Goal: Complete application form: Complete application form

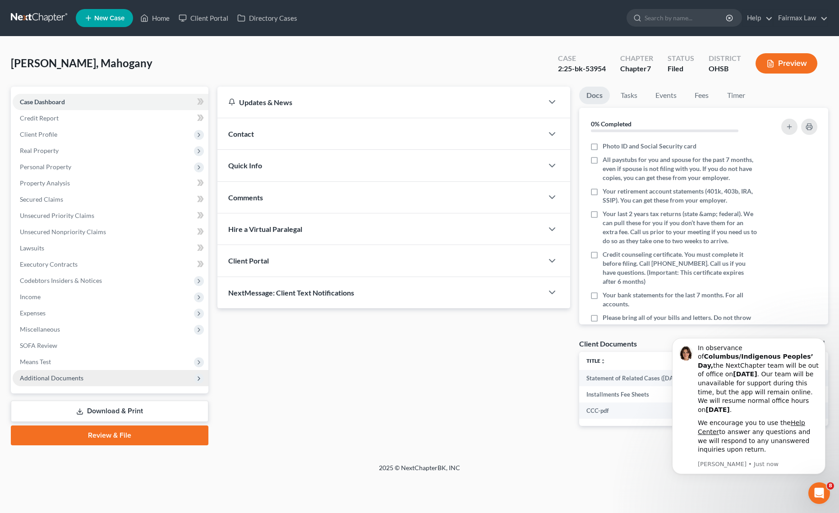
click at [41, 382] on span "Additional Documents" at bounding box center [111, 378] width 196 height 16
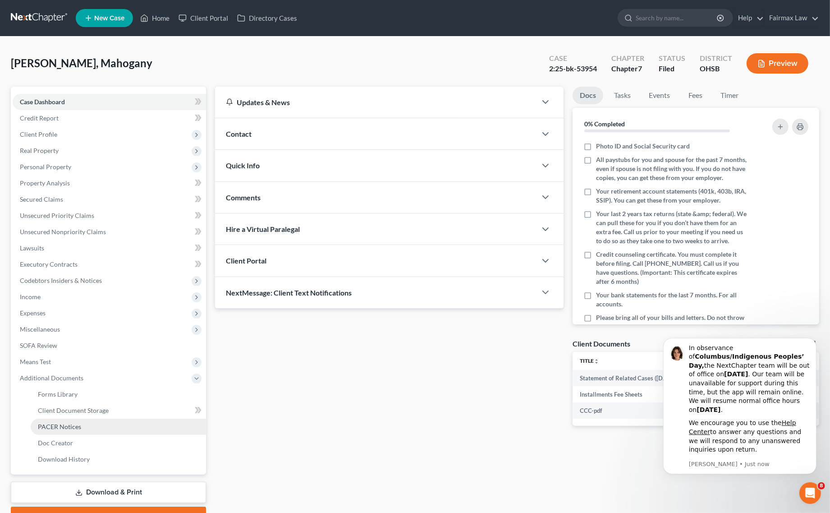
click at [53, 429] on span "PACER Notices" at bounding box center [59, 426] width 43 height 8
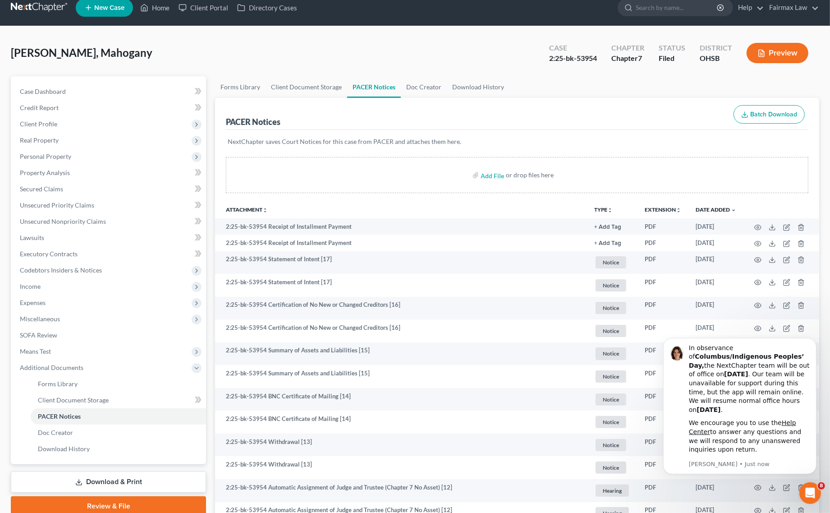
scroll to position [6, 0]
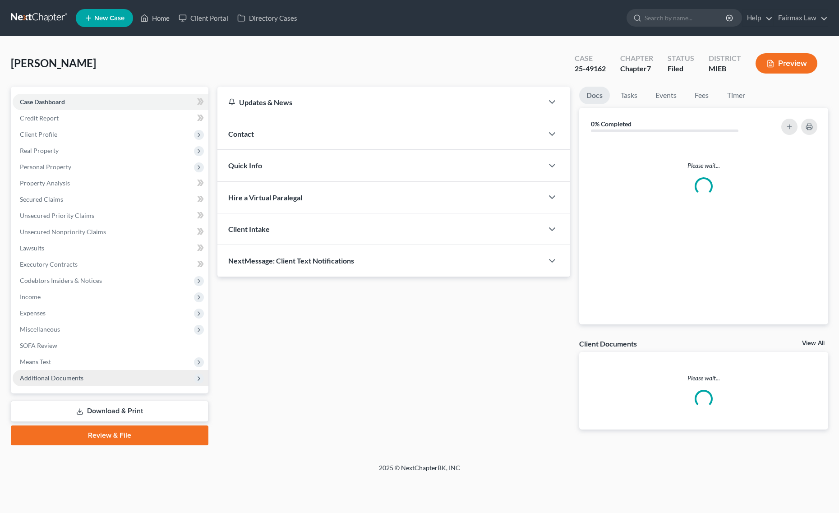
click at [71, 375] on span "Additional Documents" at bounding box center [52, 378] width 64 height 8
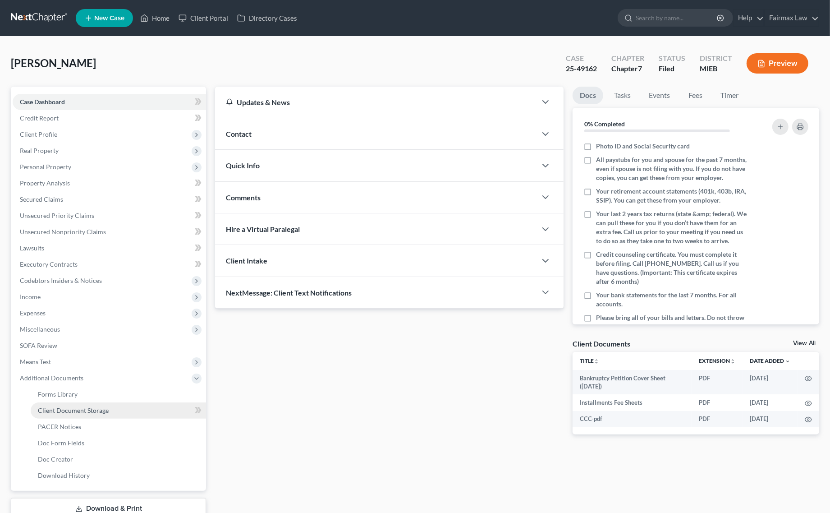
click at [101, 403] on link "Client Document Storage" at bounding box center [118, 410] width 175 height 16
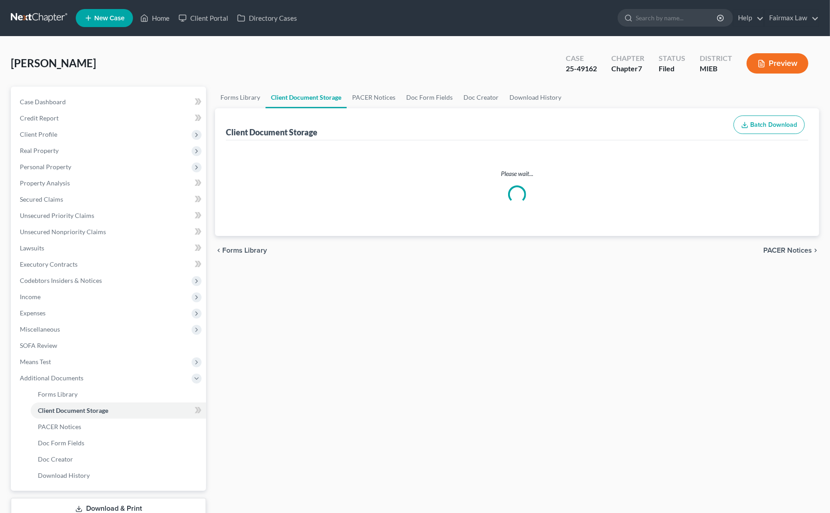
select select "7"
select select "32"
select select "6"
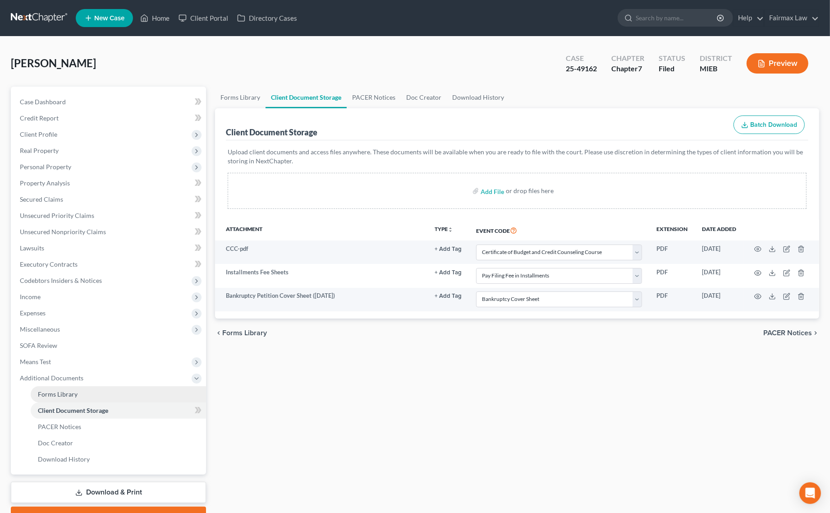
click at [75, 398] on link "Forms Library" at bounding box center [118, 394] width 175 height 16
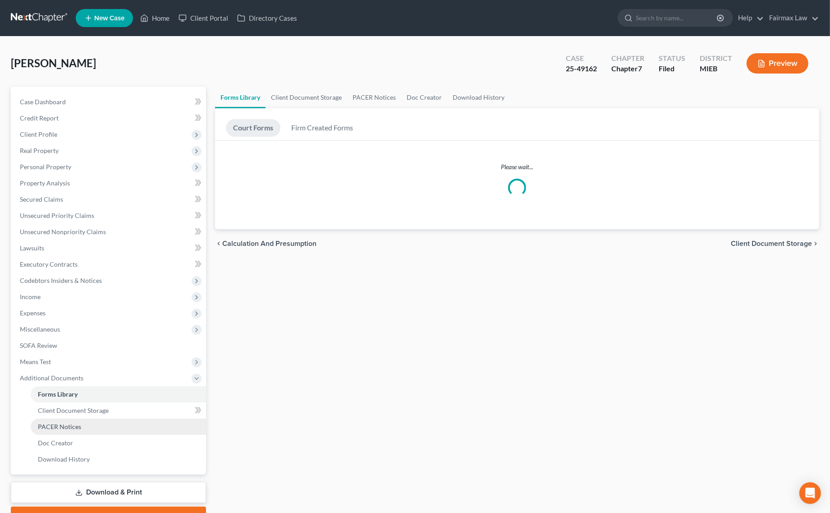
click at [79, 427] on span "PACER Notices" at bounding box center [59, 426] width 43 height 8
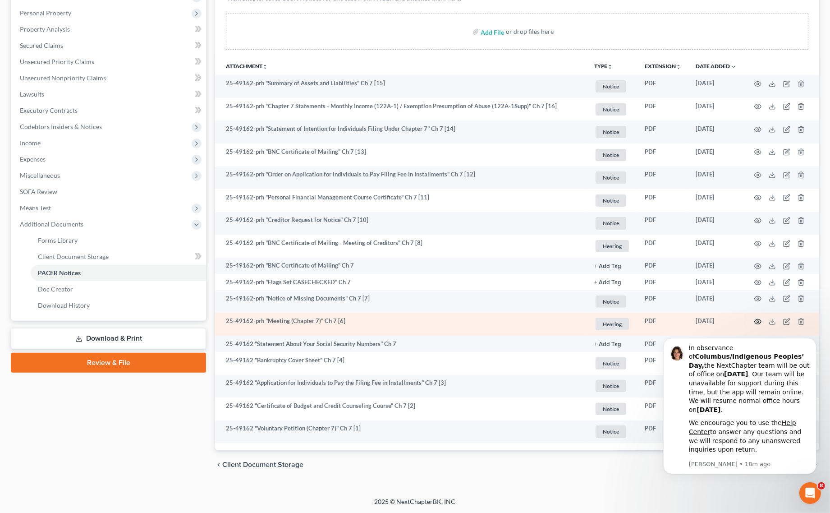
click at [755, 323] on icon "button" at bounding box center [757, 321] width 7 height 7
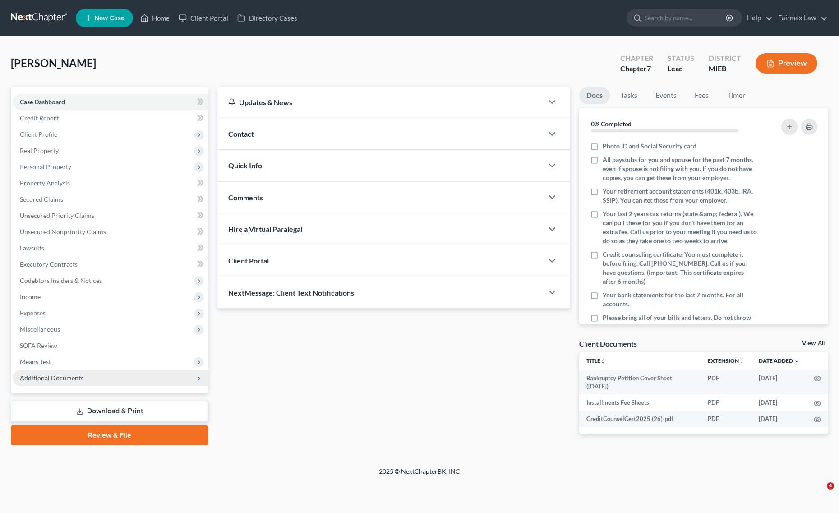
drag, startPoint x: 127, startPoint y: 375, endPoint x: 115, endPoint y: 378, distance: 12.1
click at [126, 375] on span "Additional Documents" at bounding box center [111, 378] width 196 height 16
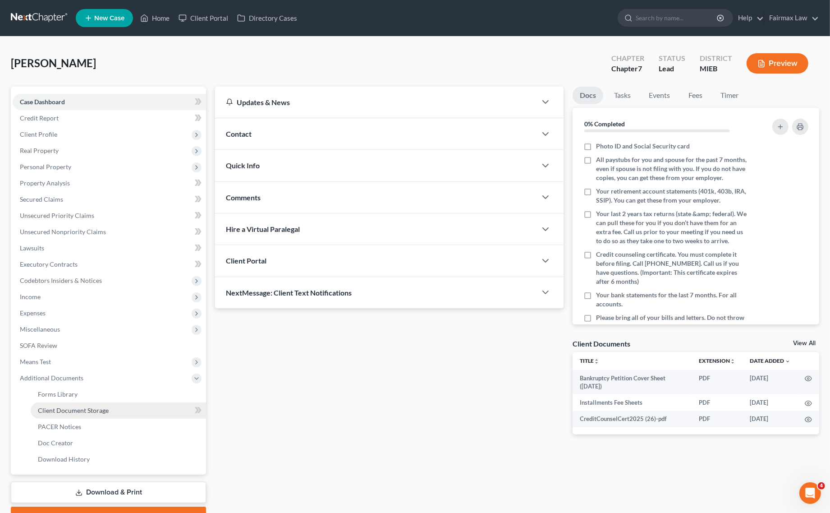
click at [84, 407] on span "Client Document Storage" at bounding box center [73, 410] width 71 height 8
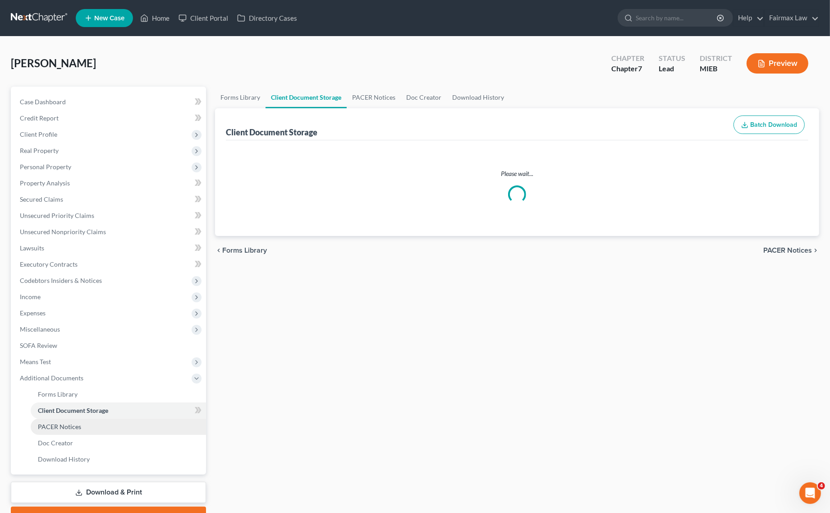
click at [66, 427] on span "PACER Notices" at bounding box center [59, 426] width 43 height 8
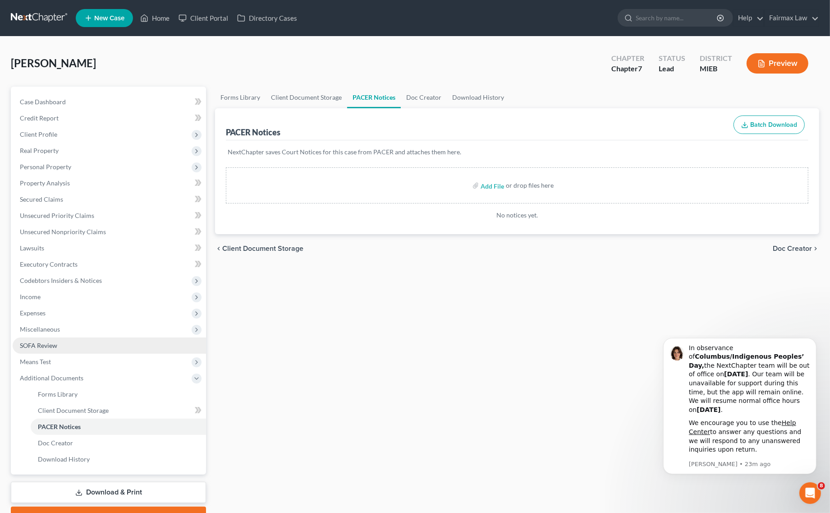
click at [56, 352] on link "SOFA Review" at bounding box center [109, 345] width 193 height 16
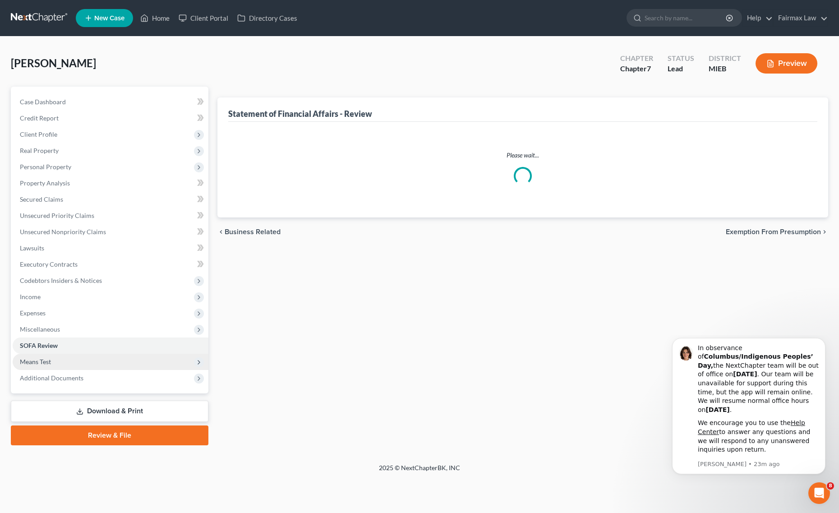
click at [46, 364] on span "Means Test" at bounding box center [111, 361] width 196 height 16
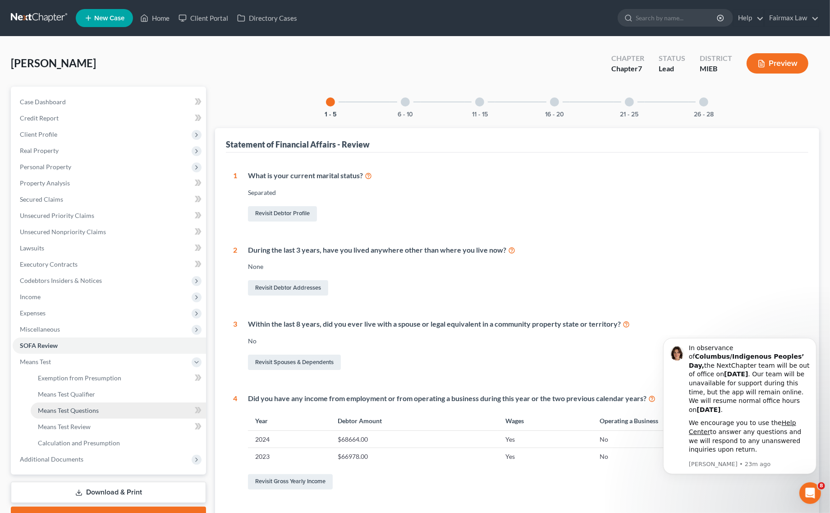
click at [73, 411] on span "Means Test Questions" at bounding box center [68, 410] width 61 height 8
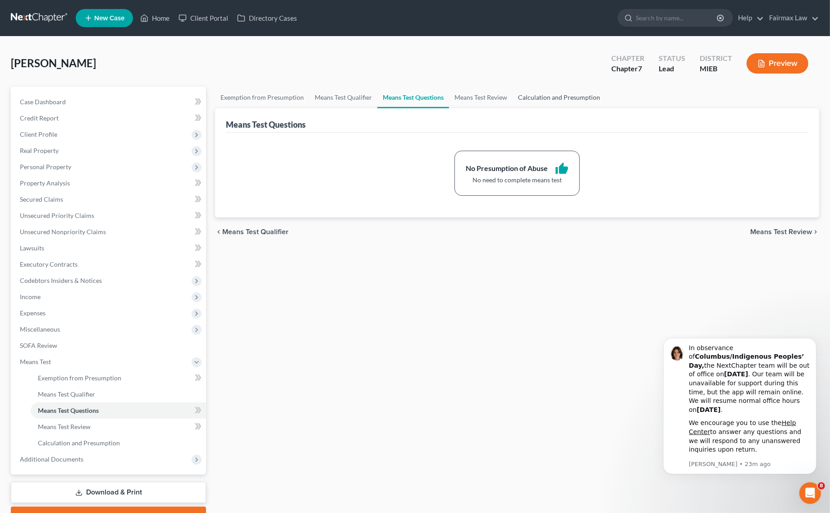
click at [546, 96] on link "Calculation and Presumption" at bounding box center [559, 98] width 93 height 22
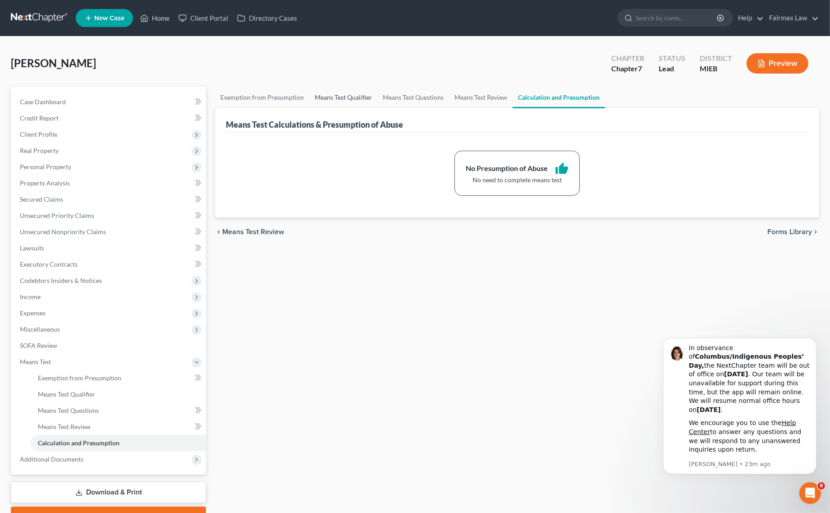
click at [366, 88] on link "Means Test Qualifier" at bounding box center [343, 98] width 68 height 22
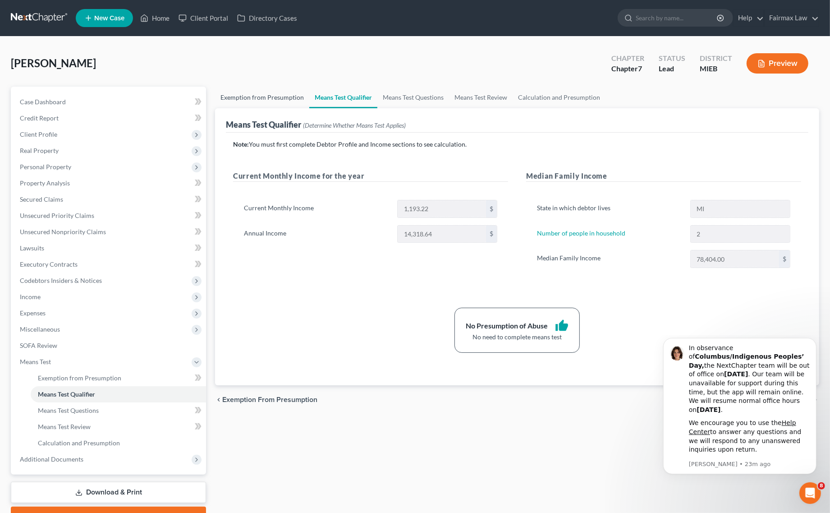
click at [228, 102] on link "Exemption from Presumption" at bounding box center [262, 98] width 94 height 22
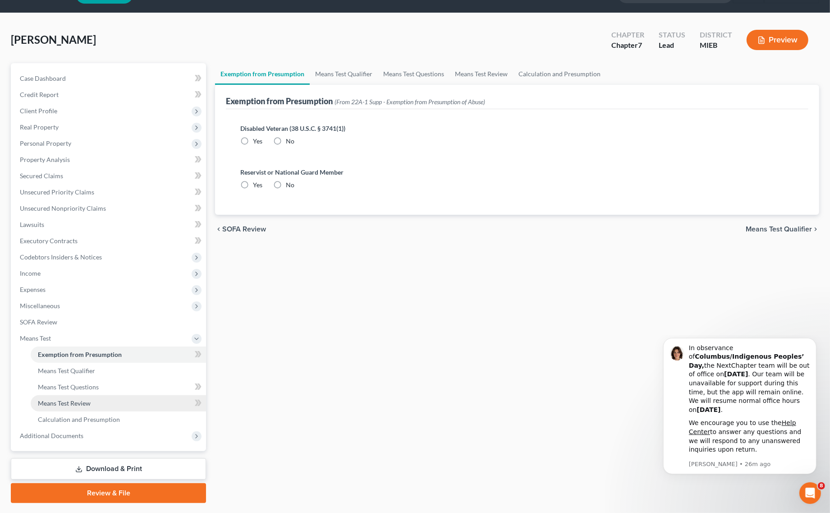
scroll to position [46, 0]
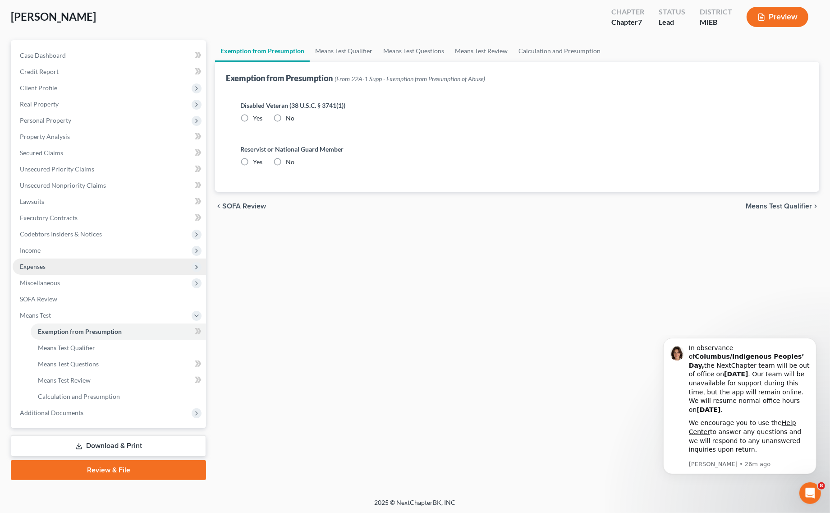
click at [75, 267] on span "Expenses" at bounding box center [109, 266] width 193 height 16
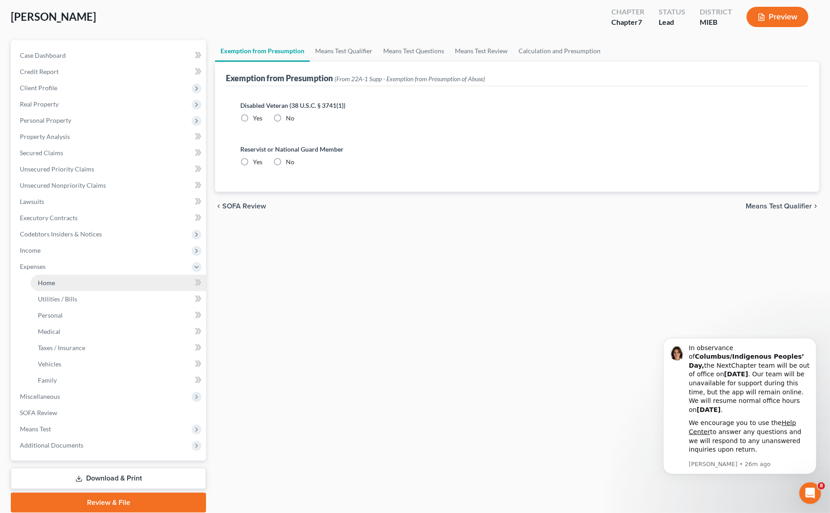
click at [57, 282] on link "Home" at bounding box center [118, 283] width 175 height 16
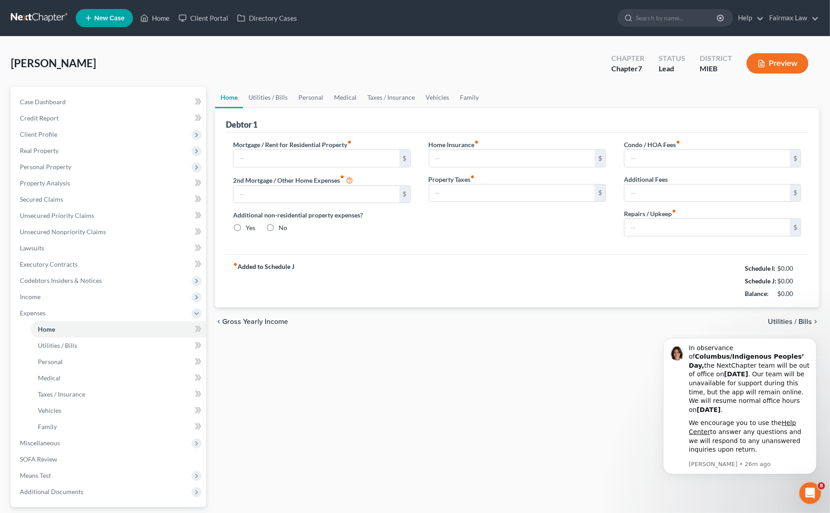
type input "1,700.00"
type input "0.00"
radio input "true"
type input "0.00"
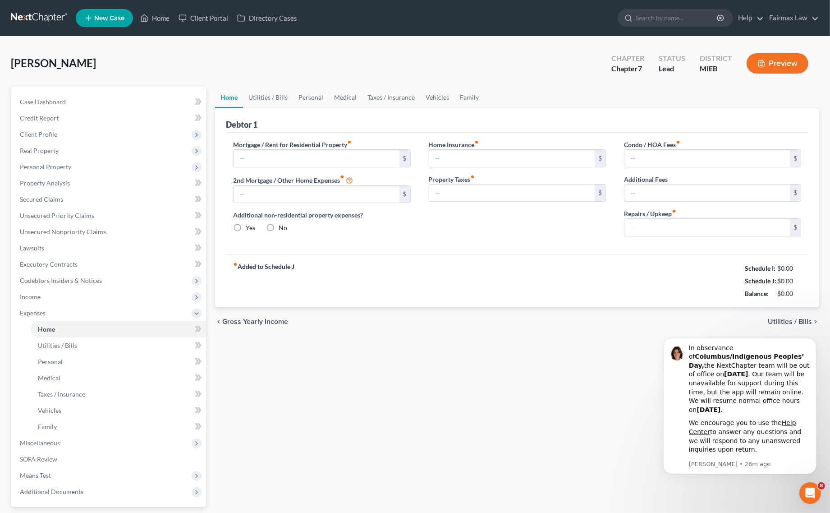
type input "0.00"
drag, startPoint x: 713, startPoint y: 268, endPoint x: 821, endPoint y: 299, distance: 112.5
click at [821, 299] on div "Home Utilities / Bills Personal Medical Taxes / Insurance Vehicles Family Debto…" at bounding box center [517, 323] width 613 height 472
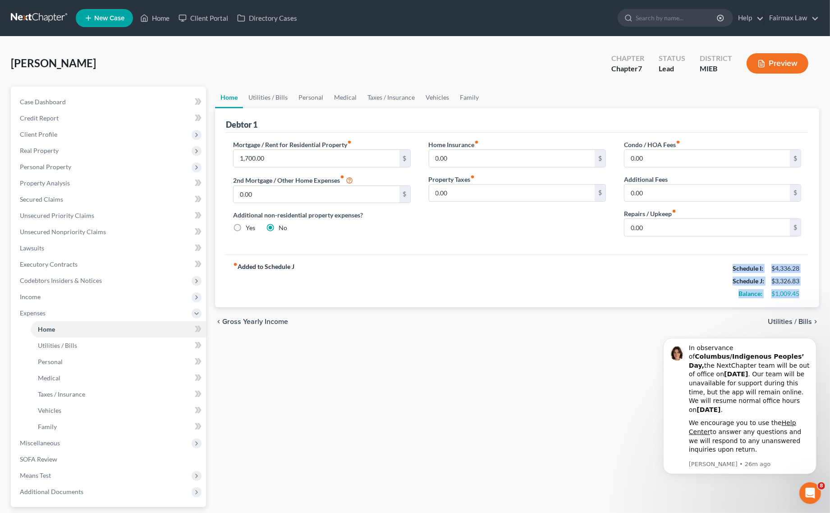
copy div "Schedule I: $4,336.28 Schedule J: $3,326.83 Balance: $1,009.45"
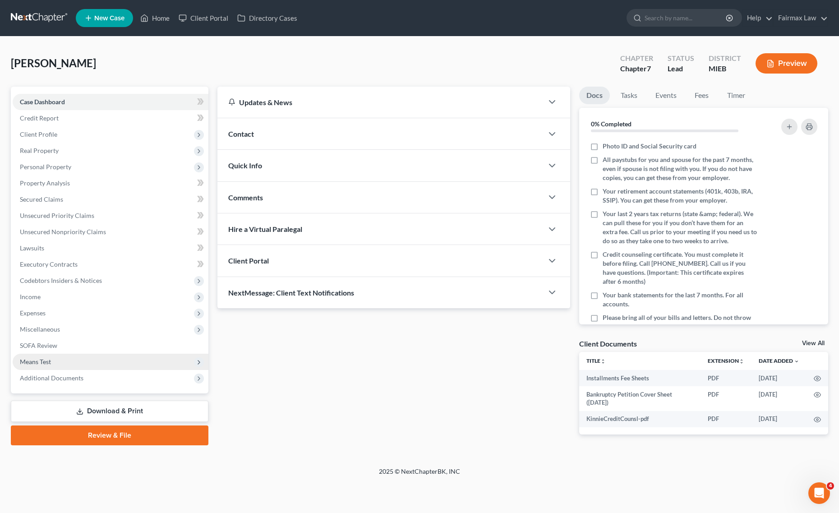
click at [74, 357] on span "Means Test" at bounding box center [111, 361] width 196 height 16
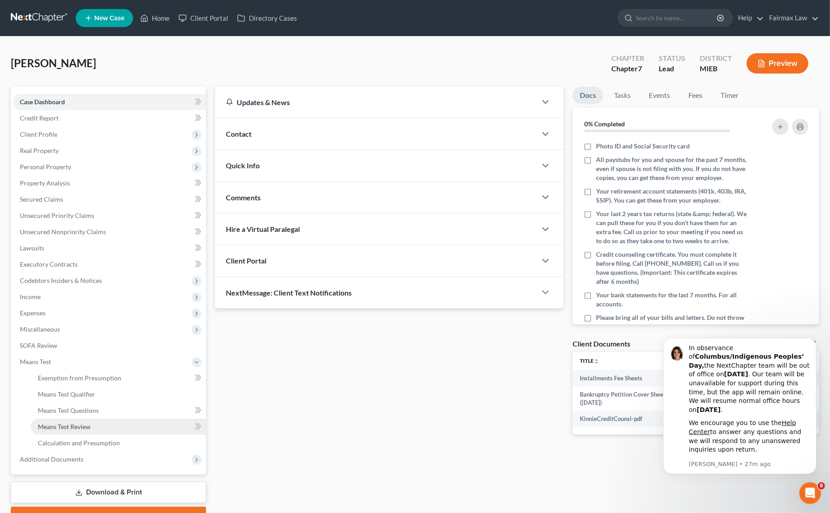
click at [90, 422] on span "Means Test Review" at bounding box center [64, 426] width 53 height 8
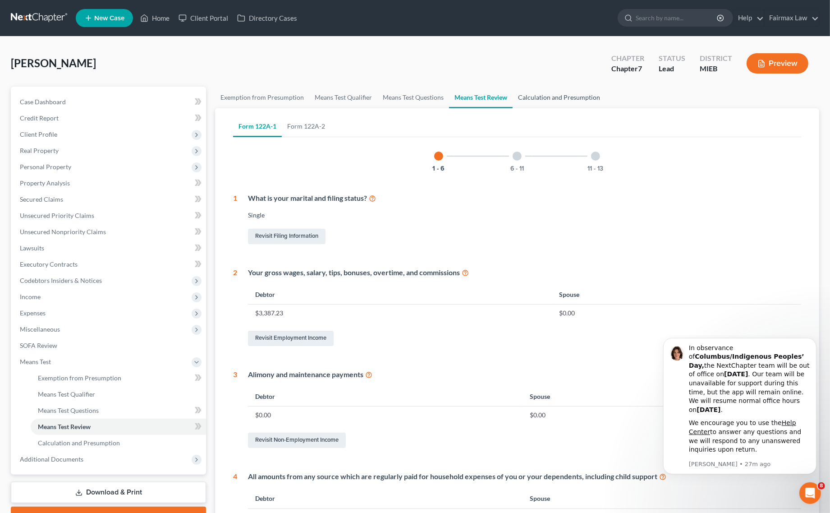
click at [539, 93] on link "Calculation and Presumption" at bounding box center [559, 98] width 93 height 22
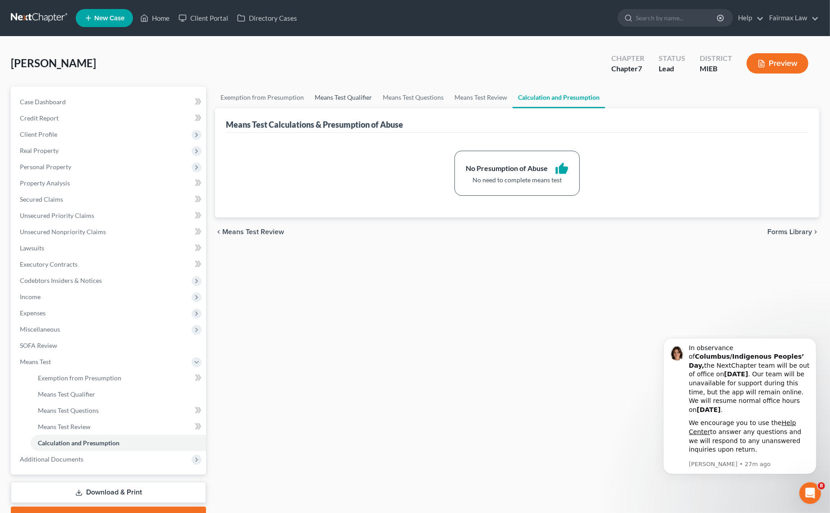
click at [339, 92] on link "Means Test Qualifier" at bounding box center [343, 98] width 68 height 22
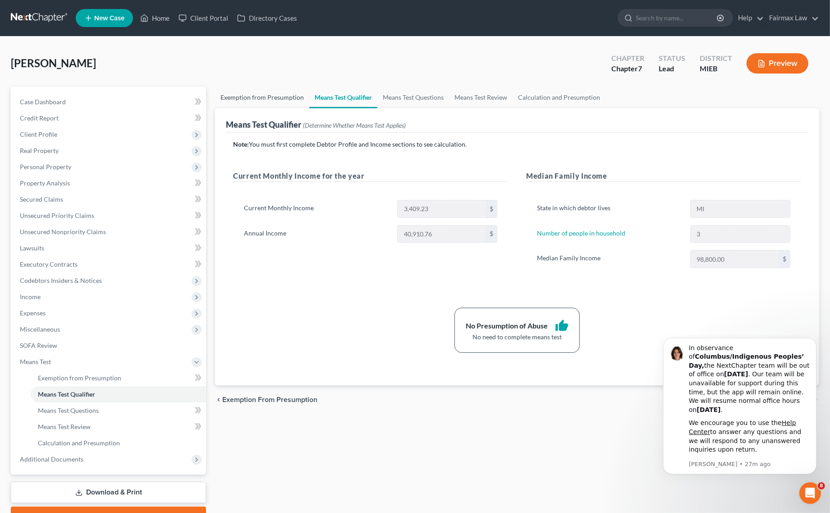
click at [240, 92] on link "Exemption from Presumption" at bounding box center [262, 98] width 94 height 22
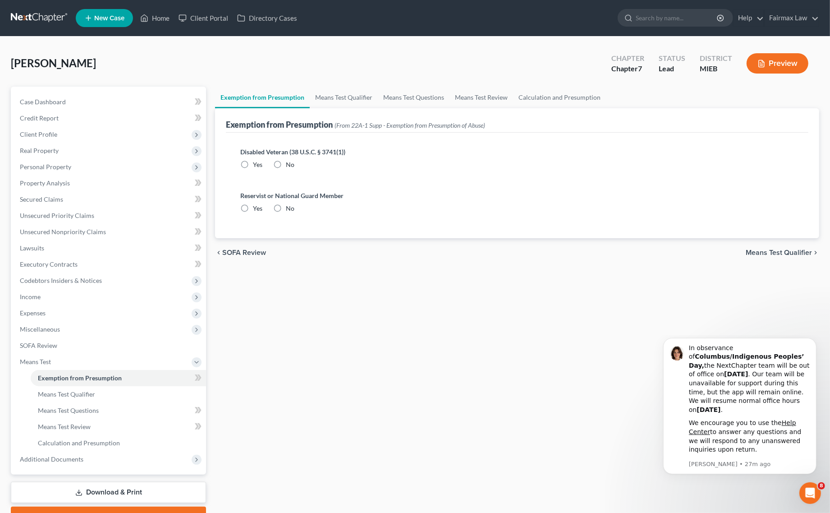
radio input "true"
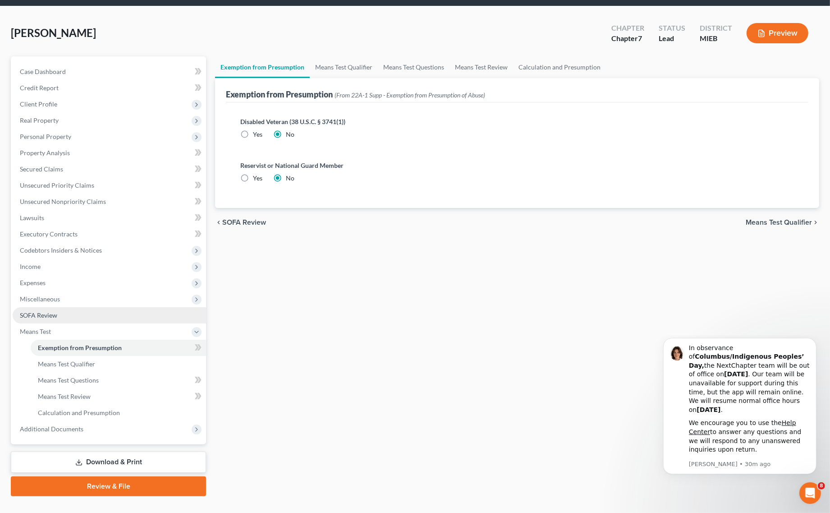
scroll to position [46, 0]
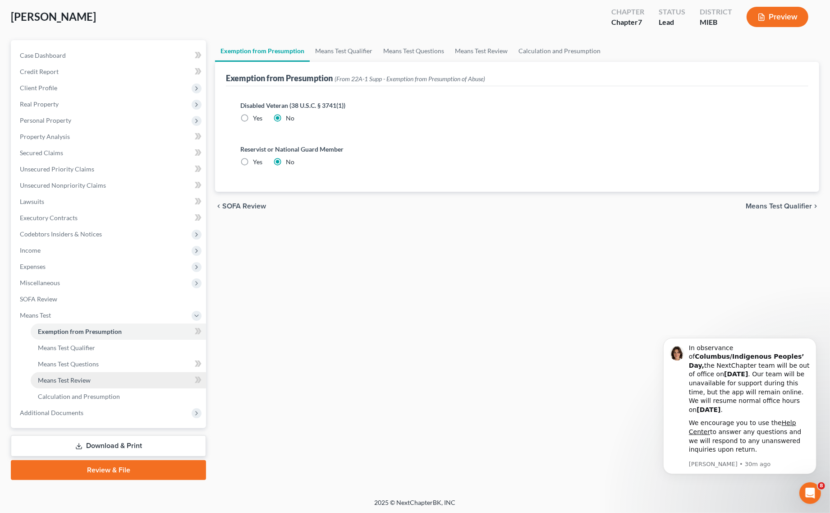
click at [111, 380] on link "Means Test Review" at bounding box center [118, 380] width 175 height 16
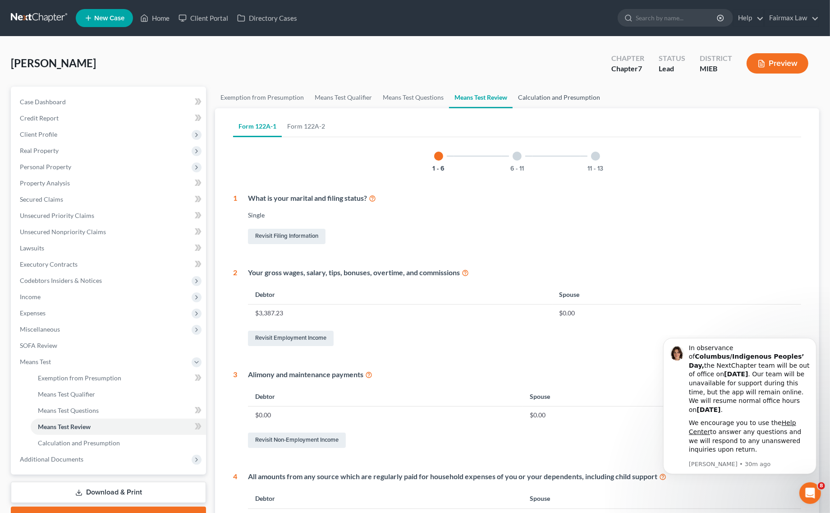
click at [541, 91] on link "Calculation and Presumption" at bounding box center [559, 98] width 93 height 22
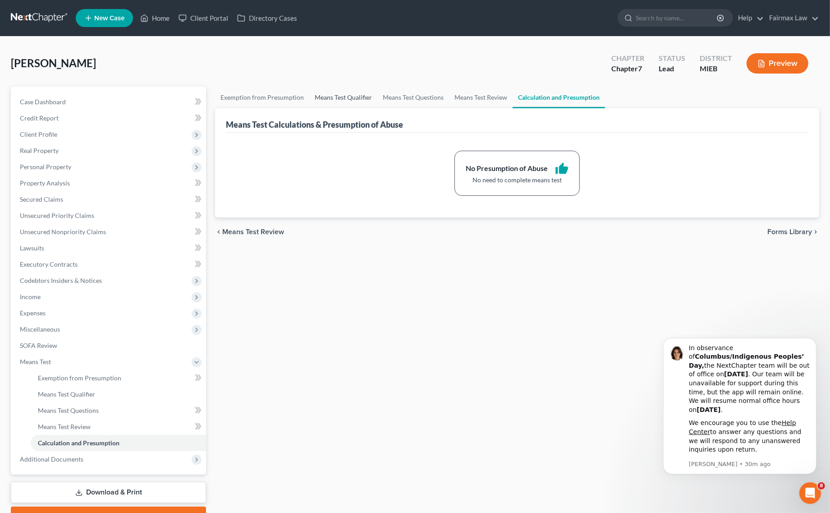
click at [345, 94] on link "Means Test Qualifier" at bounding box center [343, 98] width 68 height 22
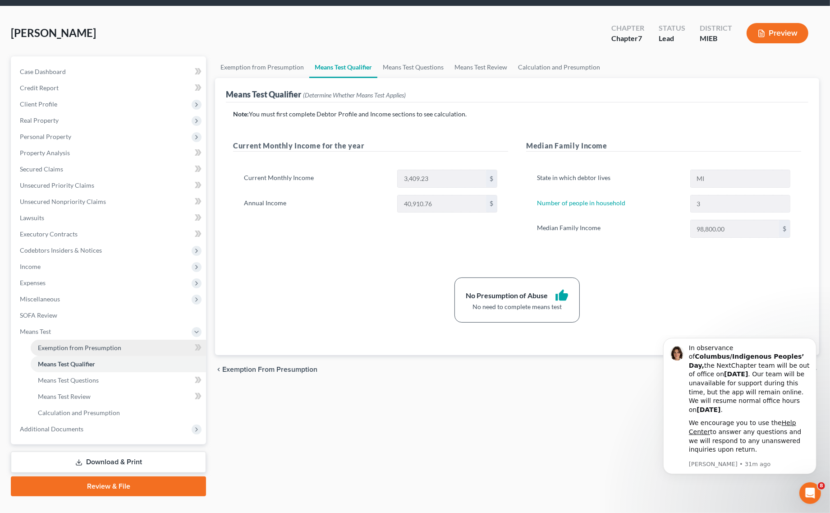
scroll to position [46, 0]
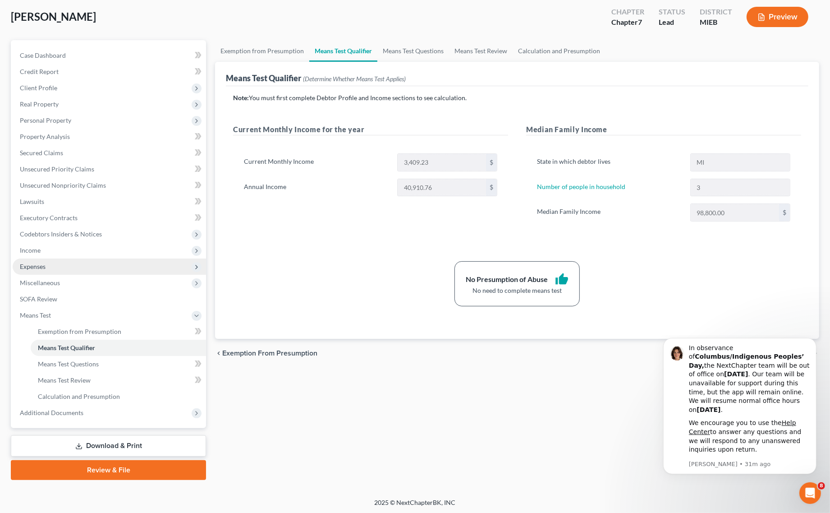
click at [60, 269] on span "Expenses" at bounding box center [109, 266] width 193 height 16
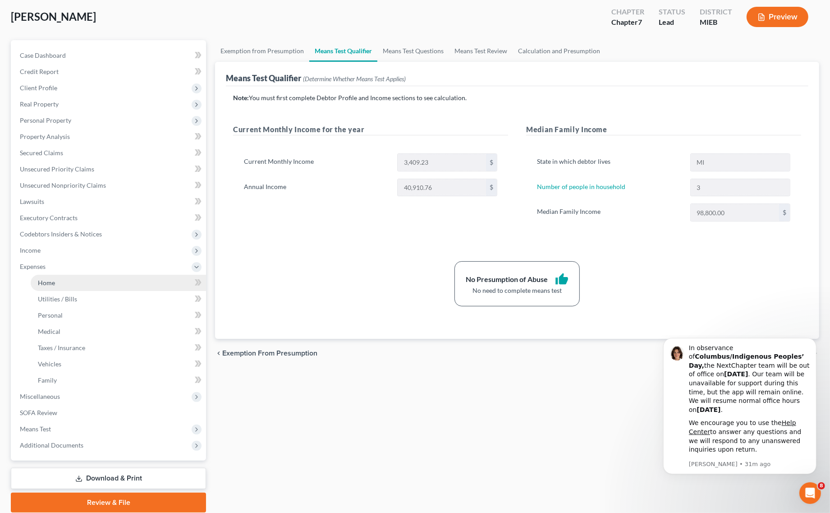
click at [46, 282] on span "Home" at bounding box center [46, 283] width 17 height 8
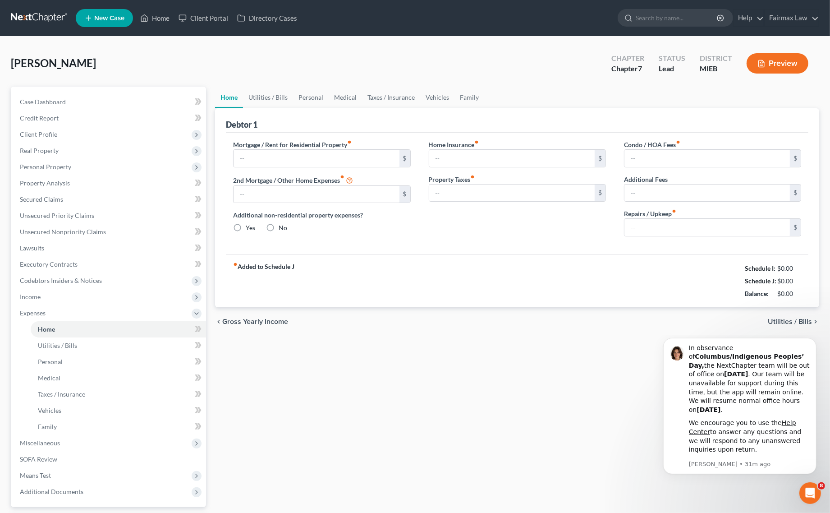
type input "0.00"
radio input "true"
type input "0.00"
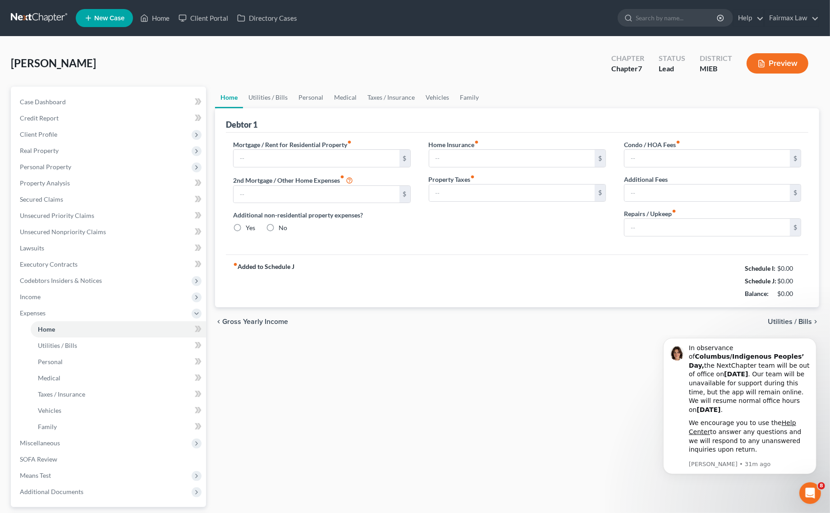
type input "0.00"
drag, startPoint x: 717, startPoint y: 264, endPoint x: 808, endPoint y: 298, distance: 97.4
click at [808, 298] on div "Debtor 1 Mortgage / Rent for Residential Property fiber_manual_record $ 2nd Mor…" at bounding box center [517, 207] width 604 height 199
copy div "Schedule I: $2,830.00 Schedule J: $2,819.00 Balance: $11.00"
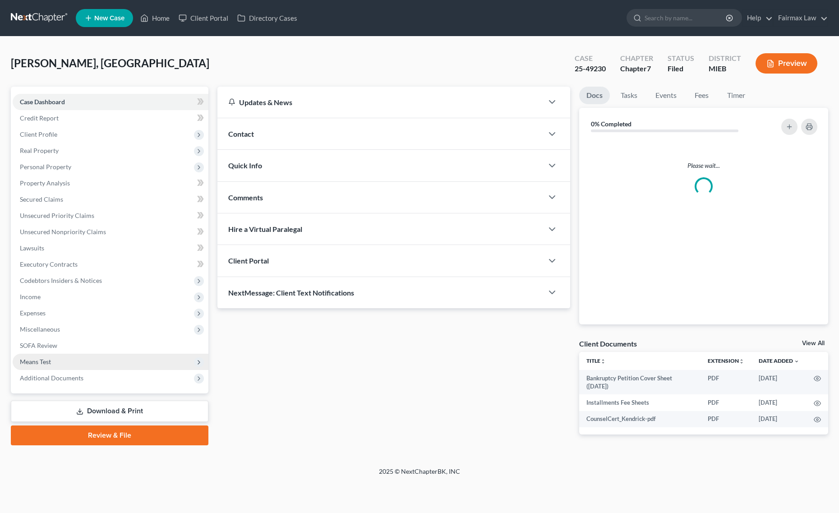
click at [93, 358] on span "Means Test" at bounding box center [111, 361] width 196 height 16
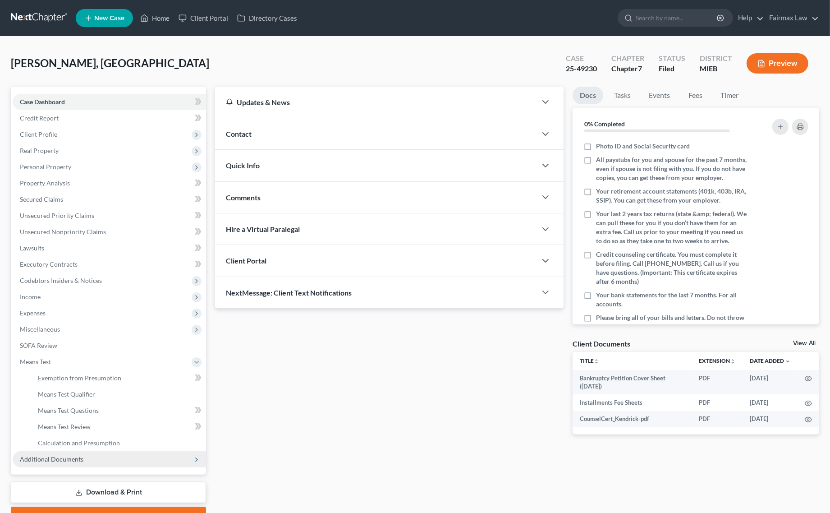
click at [80, 464] on span "Additional Documents" at bounding box center [109, 459] width 193 height 16
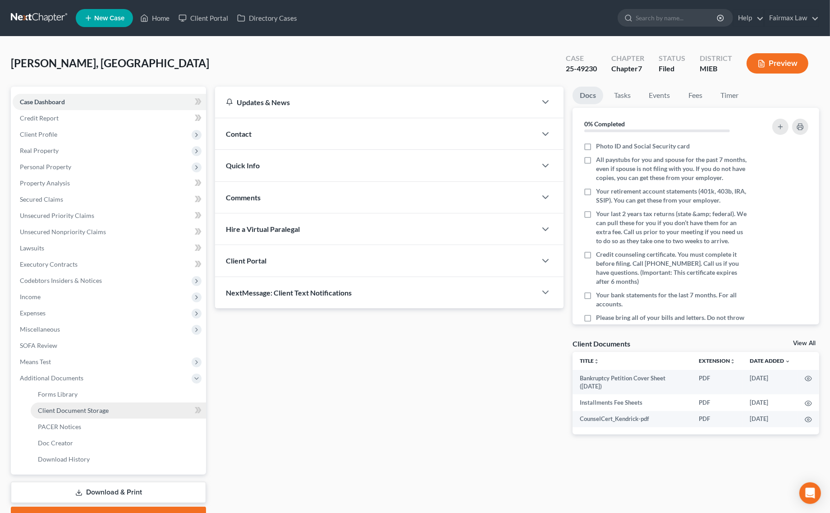
click at [101, 408] on span "Client Document Storage" at bounding box center [73, 410] width 71 height 8
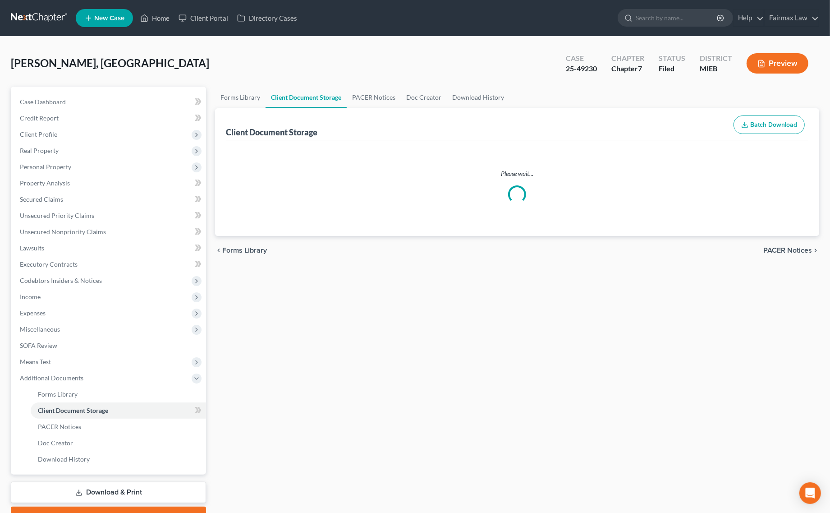
select select "7"
select select "32"
select select "6"
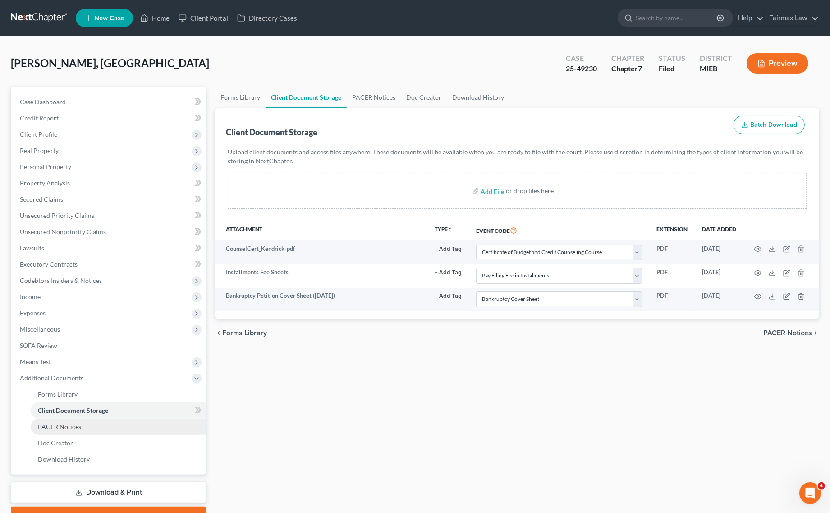
click at [66, 418] on link "PACER Notices" at bounding box center [118, 426] width 175 height 16
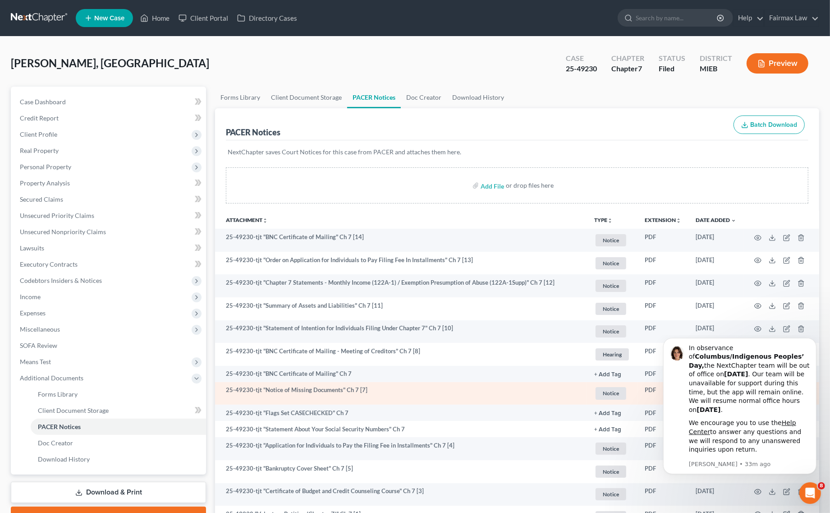
scroll to position [108, 0]
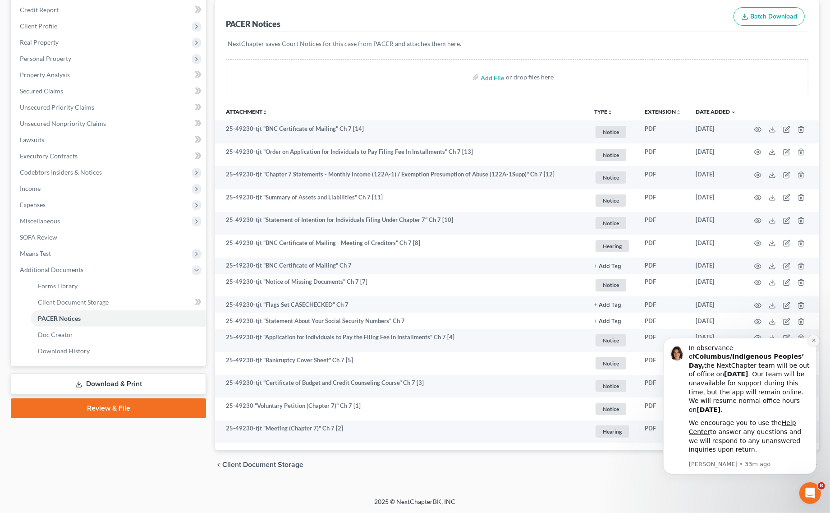
click at [813, 341] on icon "Dismiss notification" at bounding box center [813, 339] width 3 height 3
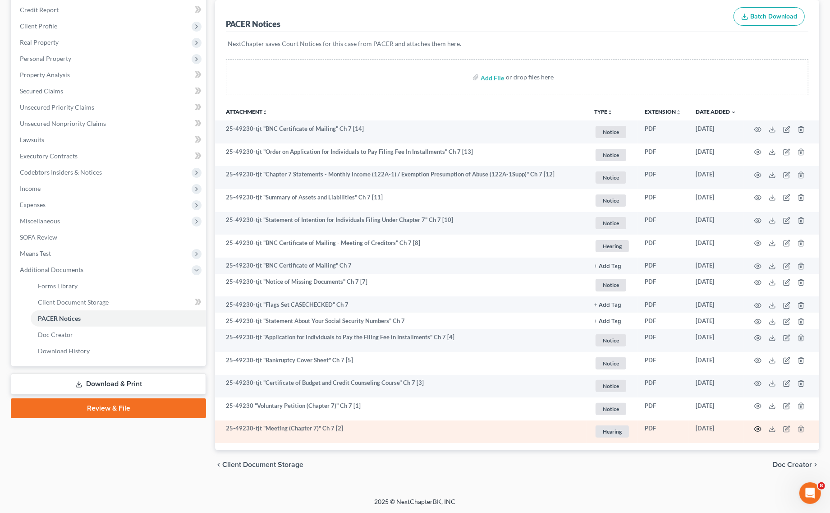
click at [756, 430] on icon "button" at bounding box center [758, 429] width 7 height 5
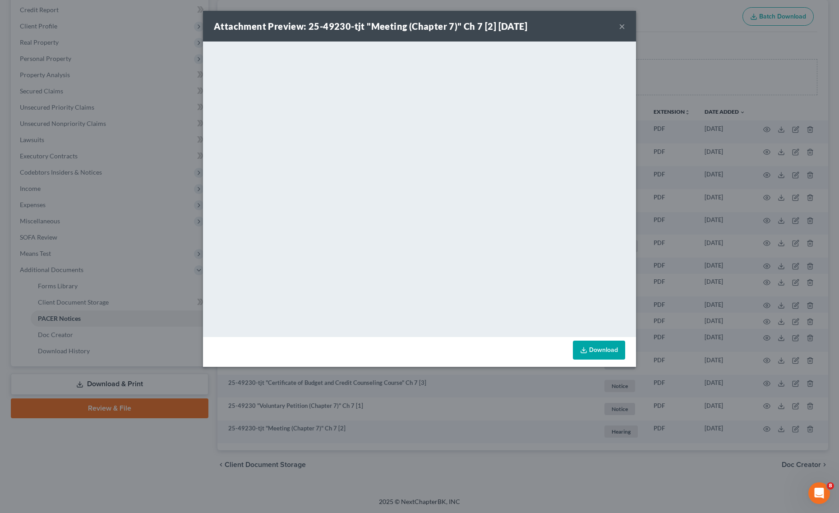
click at [105, 193] on div "Attachment Preview: 25-49230-tjt "Meeting (Chapter 7)" Ch 7 [2] 09/15/2025 × <o…" at bounding box center [419, 256] width 839 height 513
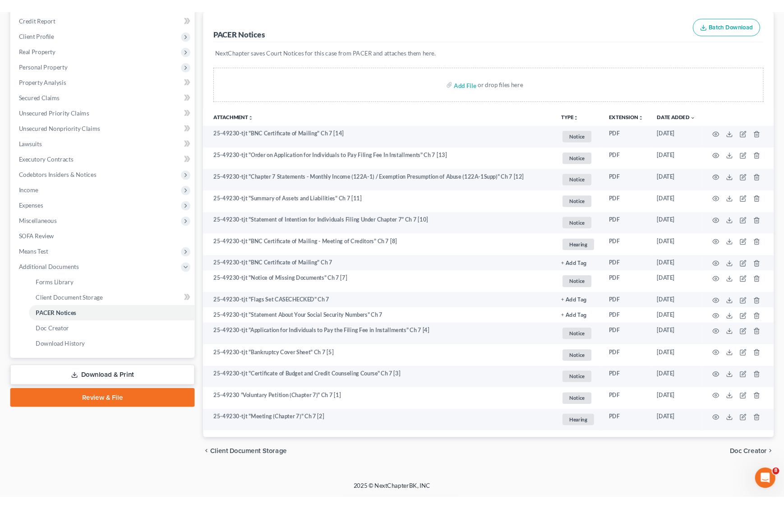
scroll to position [0, 0]
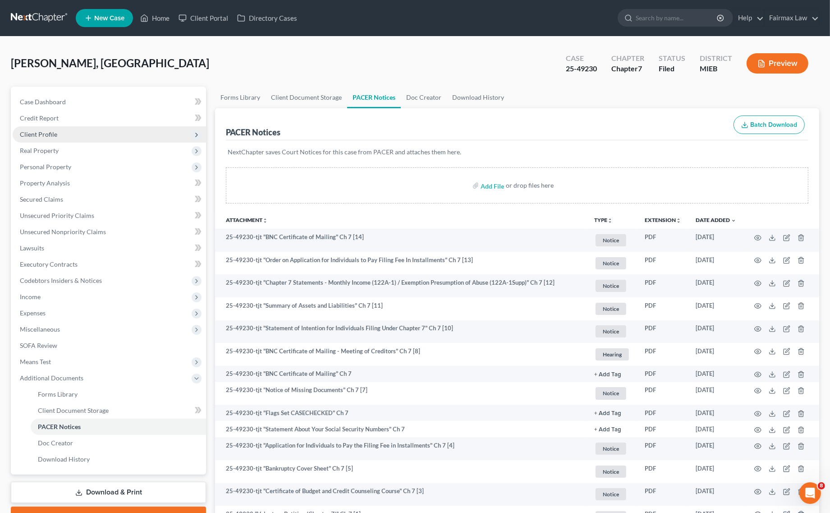
click at [105, 135] on span "Client Profile" at bounding box center [109, 134] width 193 height 16
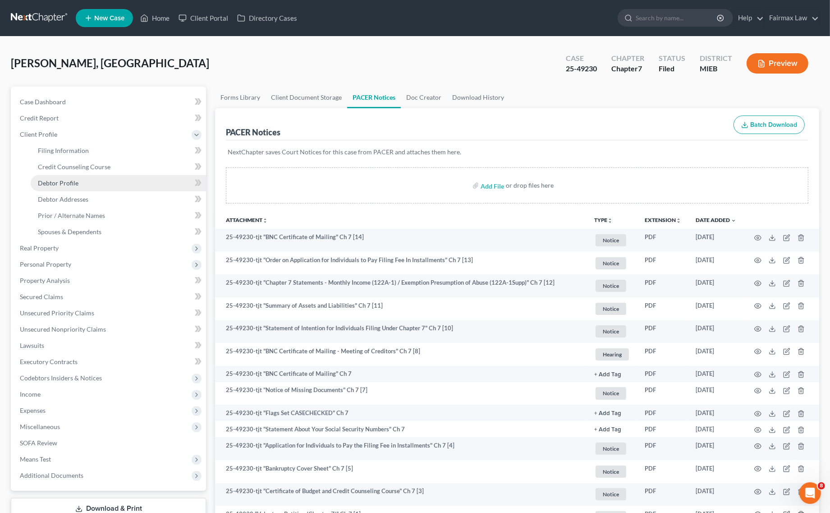
click at [96, 188] on link "Debtor Profile" at bounding box center [118, 183] width 175 height 16
select select "0"
select select "2"
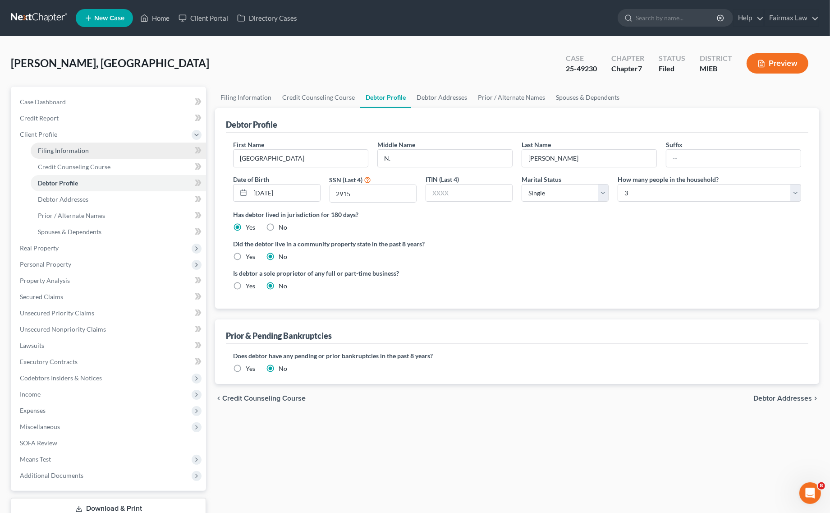
click at [96, 155] on link "Filing Information" at bounding box center [118, 150] width 175 height 16
select select "1"
select select "0"
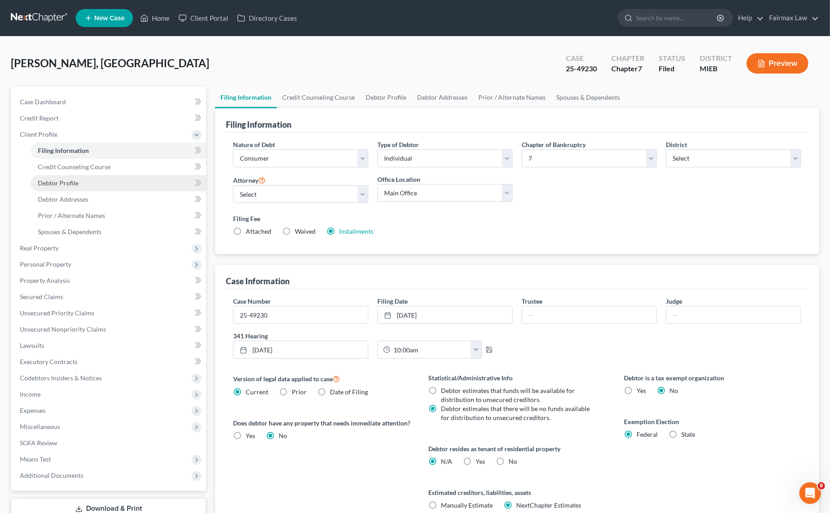
click at [110, 179] on link "Debtor Profile" at bounding box center [118, 183] width 175 height 16
select select "0"
select select "2"
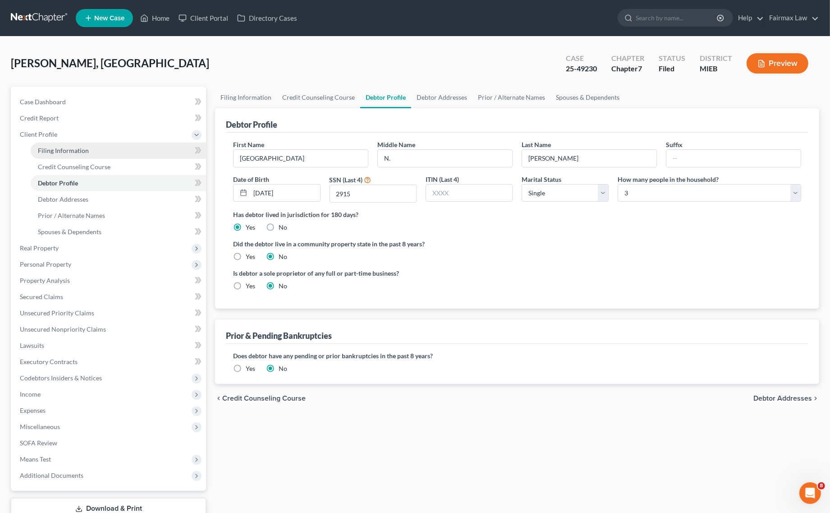
click at [119, 149] on link "Filing Information" at bounding box center [118, 150] width 175 height 16
select select "1"
select select "0"
select select "40"
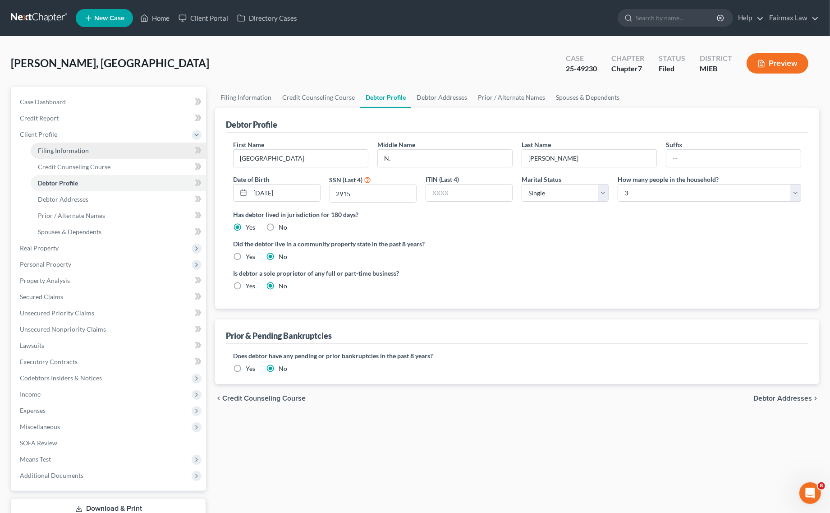
select select "0"
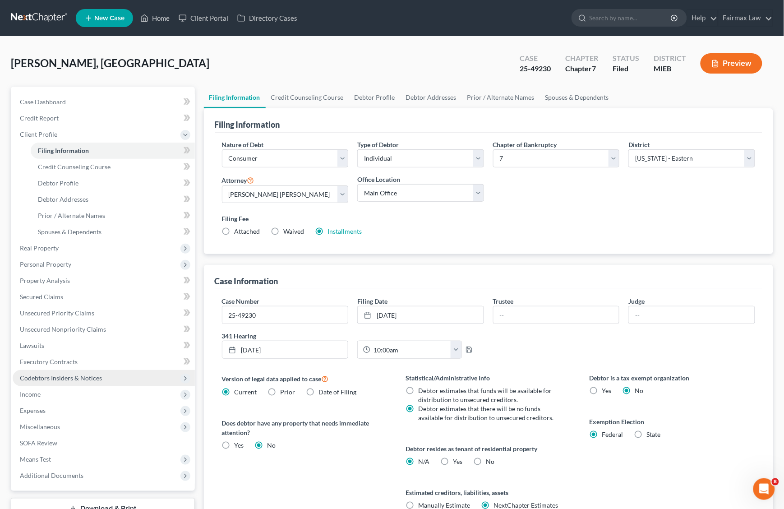
click at [89, 383] on span "Codebtors Insiders & Notices" at bounding box center [104, 378] width 182 height 16
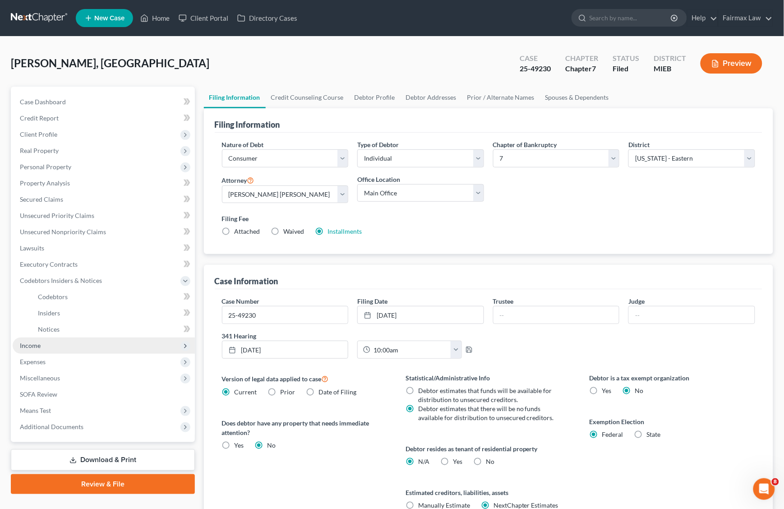
click at [39, 344] on span "Income" at bounding box center [30, 345] width 21 height 8
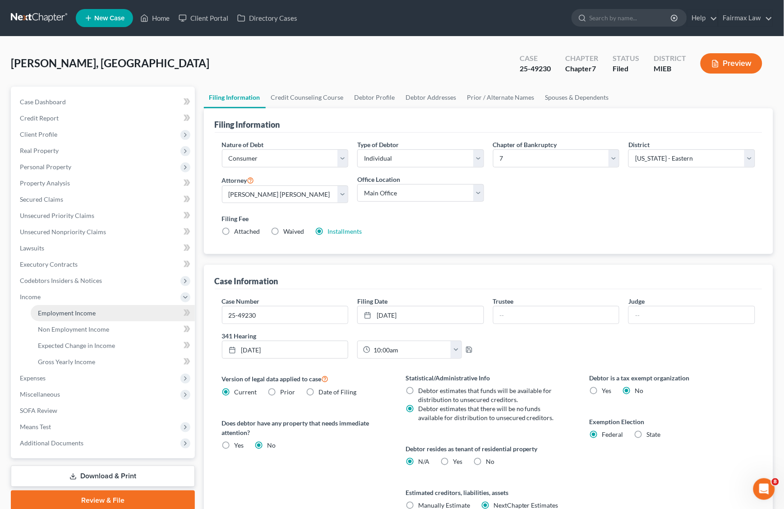
click at [104, 305] on link "Employment Income" at bounding box center [113, 313] width 164 height 16
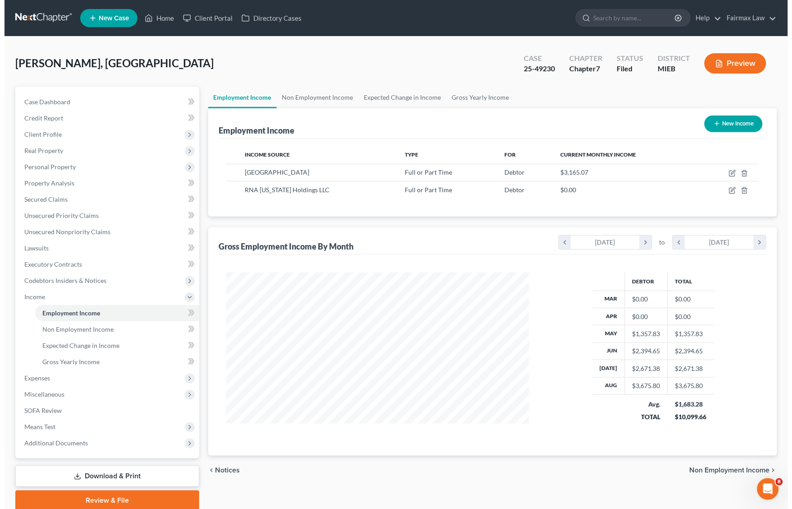
scroll to position [162, 321]
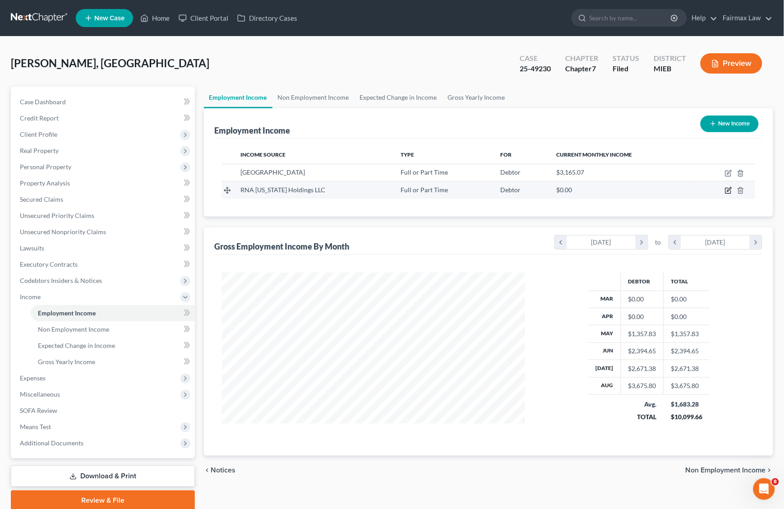
click at [726, 187] on icon "button" at bounding box center [728, 190] width 7 height 7
select select "0"
select select "9"
select select "2"
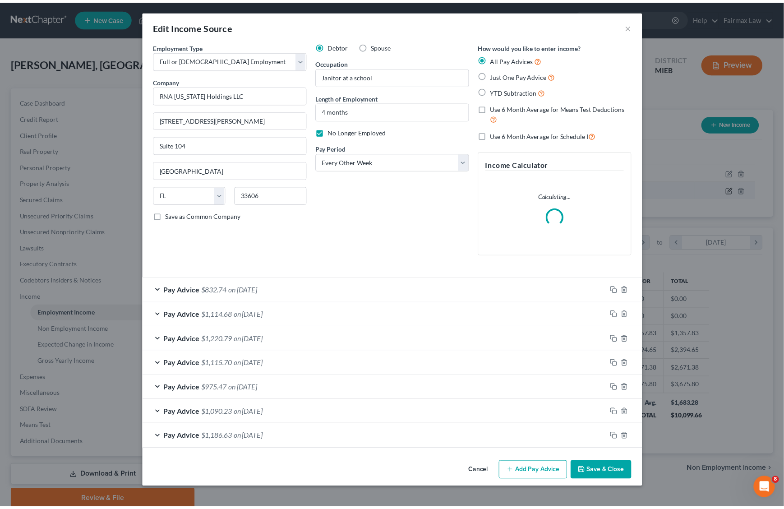
scroll to position [162, 326]
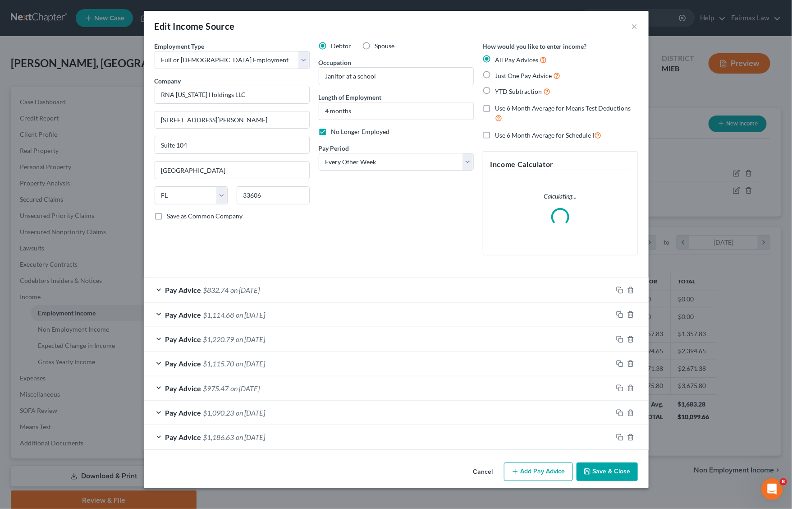
click at [591, 470] on icon "button" at bounding box center [587, 471] width 7 height 7
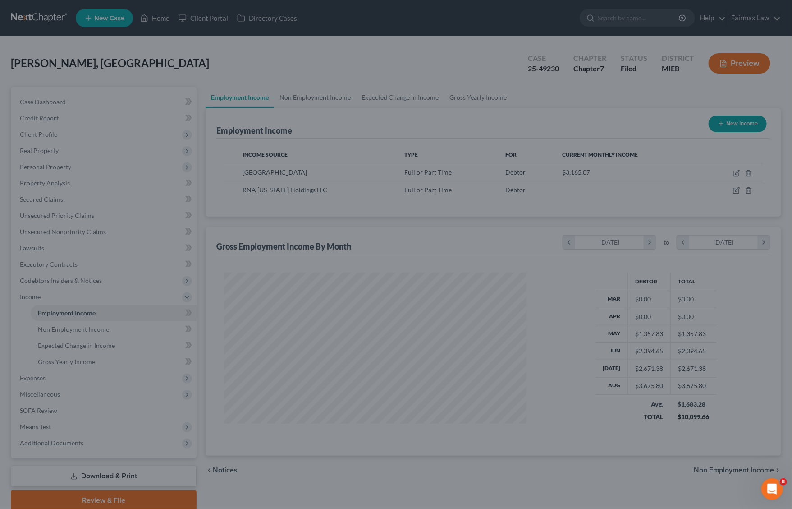
scroll to position [450687, 450528]
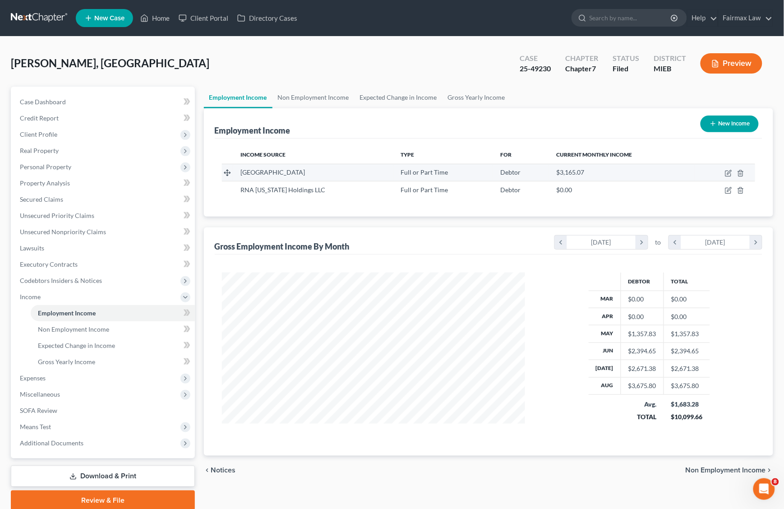
click at [725, 168] on td at bounding box center [724, 172] width 60 height 17
click at [725, 170] on icon "button" at bounding box center [728, 173] width 7 height 7
select select "0"
select select "23"
select select "3"
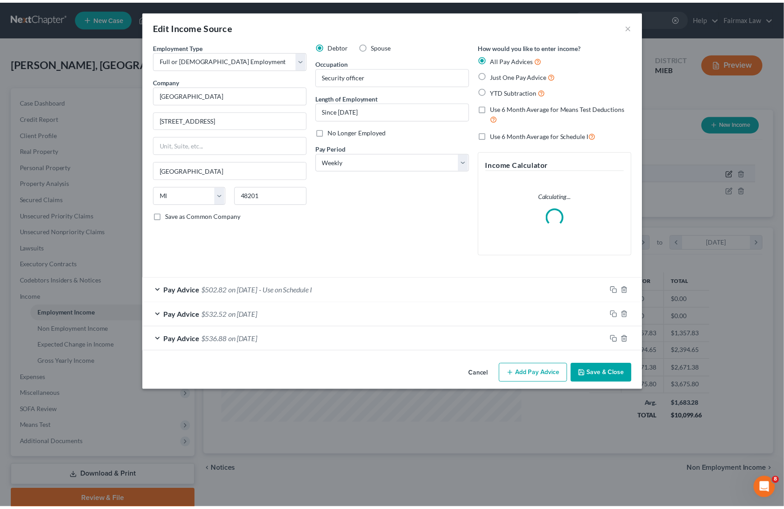
scroll to position [162, 326]
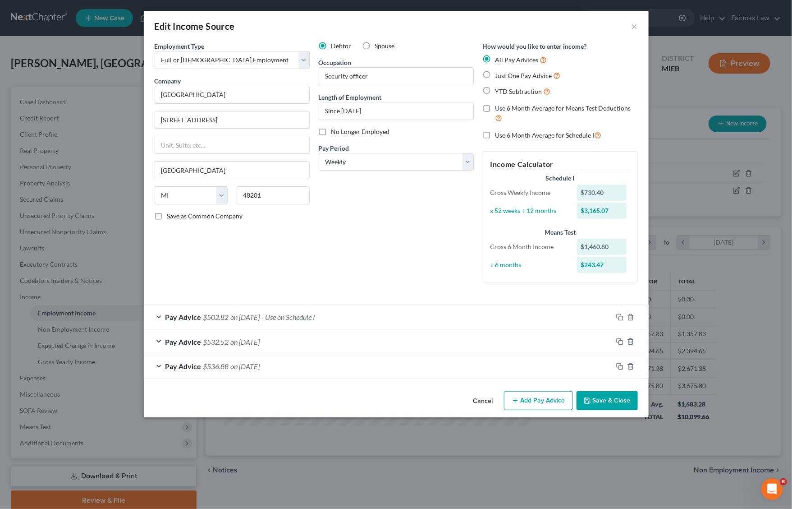
click at [584, 397] on button "Save & Close" at bounding box center [607, 400] width 61 height 19
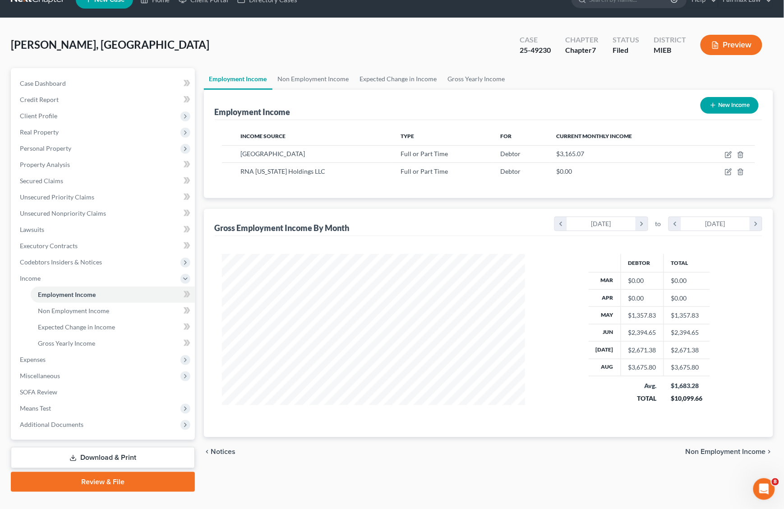
scroll to position [34, 0]
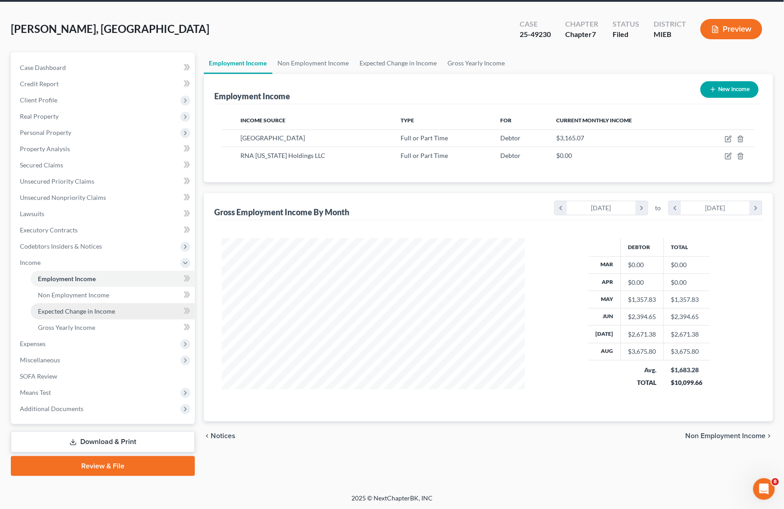
click at [58, 316] on link "Expected Change in Income" at bounding box center [113, 311] width 164 height 16
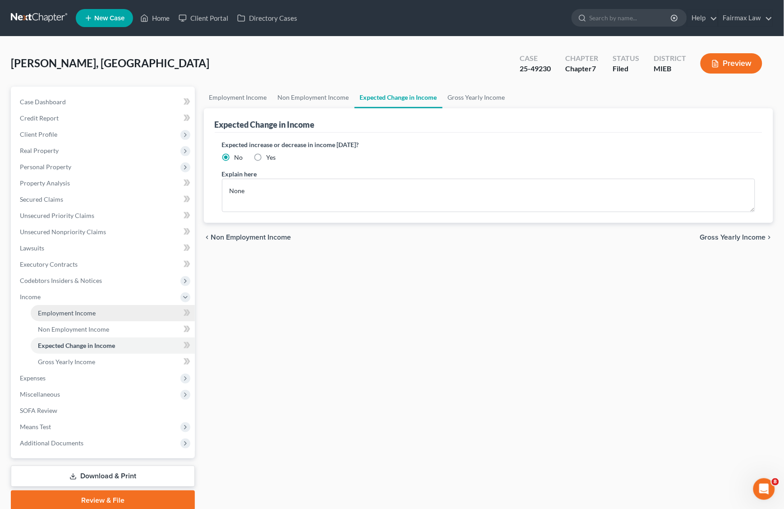
click at [120, 307] on link "Employment Income" at bounding box center [113, 313] width 164 height 16
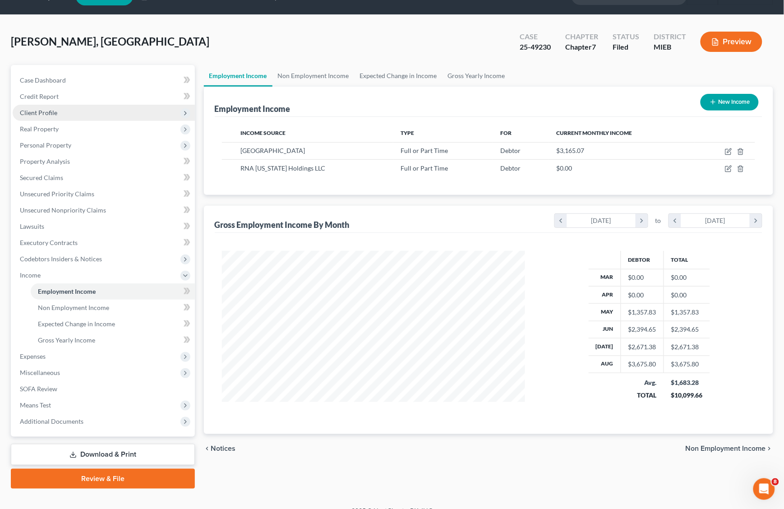
scroll to position [34, 0]
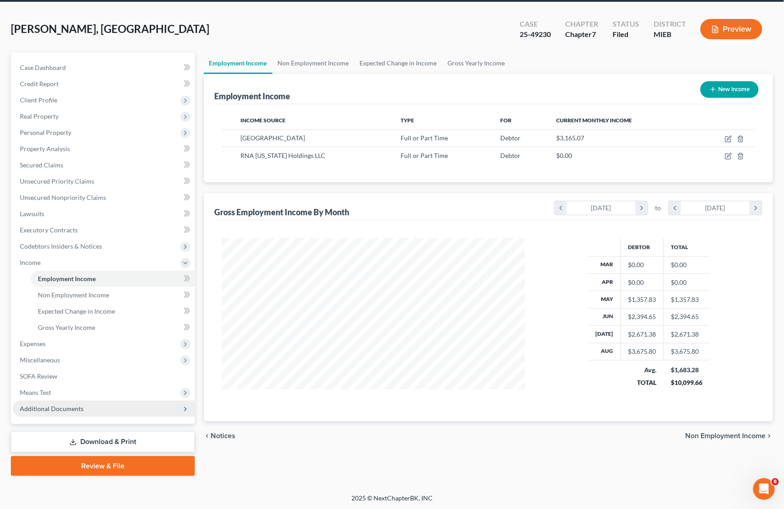
click at [68, 409] on span "Additional Documents" at bounding box center [52, 408] width 64 height 8
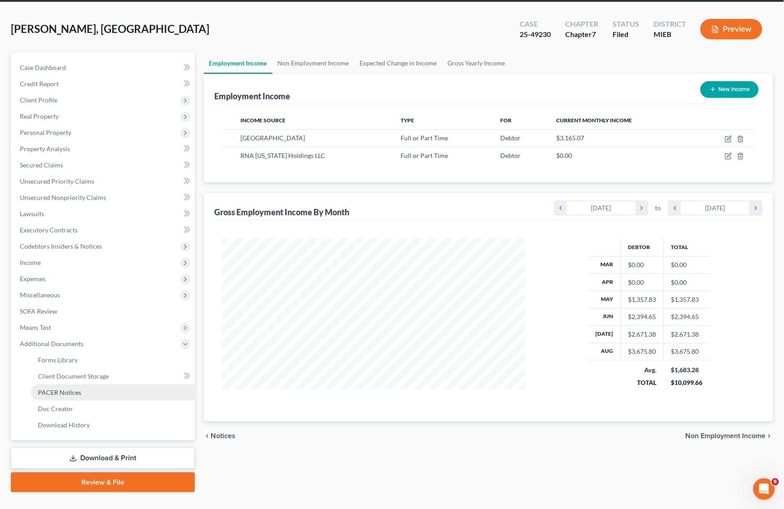
click at [70, 391] on span "PACER Notices" at bounding box center [59, 392] width 43 height 8
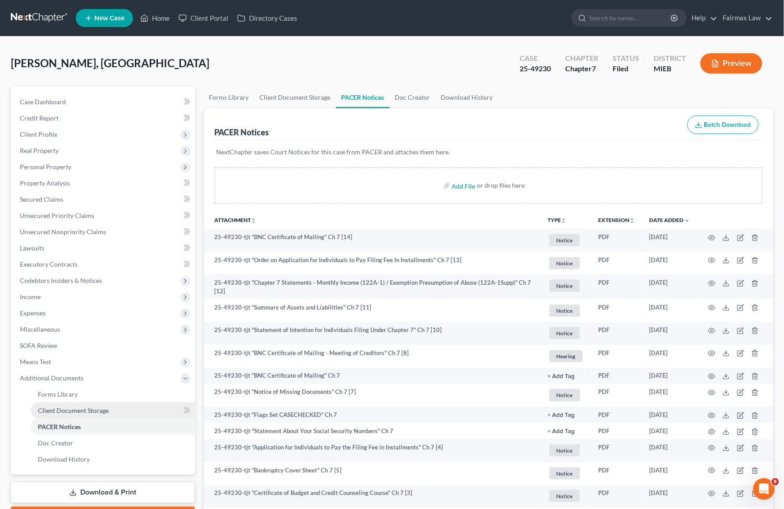
click at [110, 406] on link "Client Document Storage" at bounding box center [113, 410] width 164 height 16
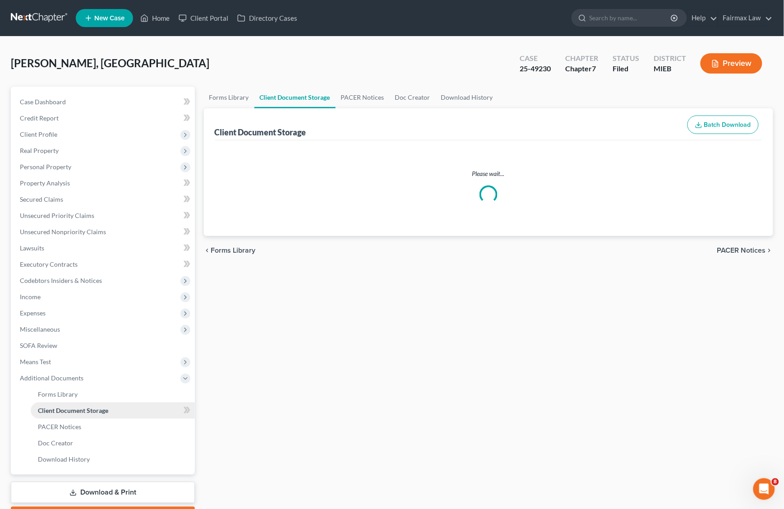
select select "7"
select select "32"
select select "6"
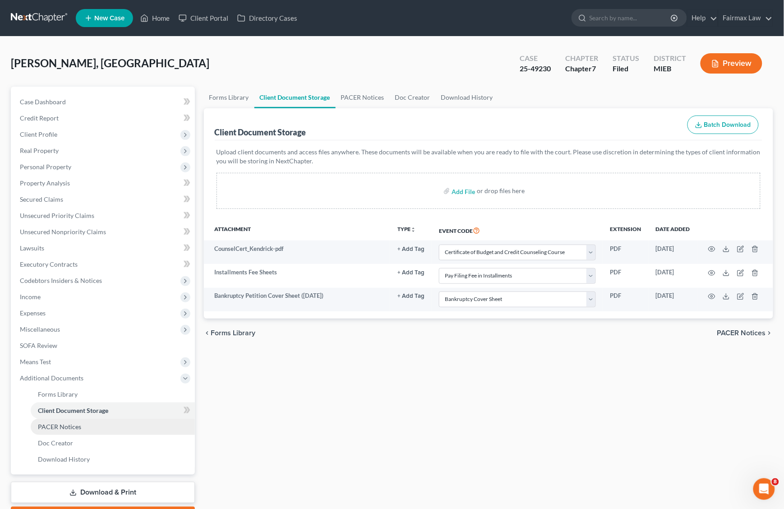
click at [91, 421] on link "PACER Notices" at bounding box center [113, 426] width 164 height 16
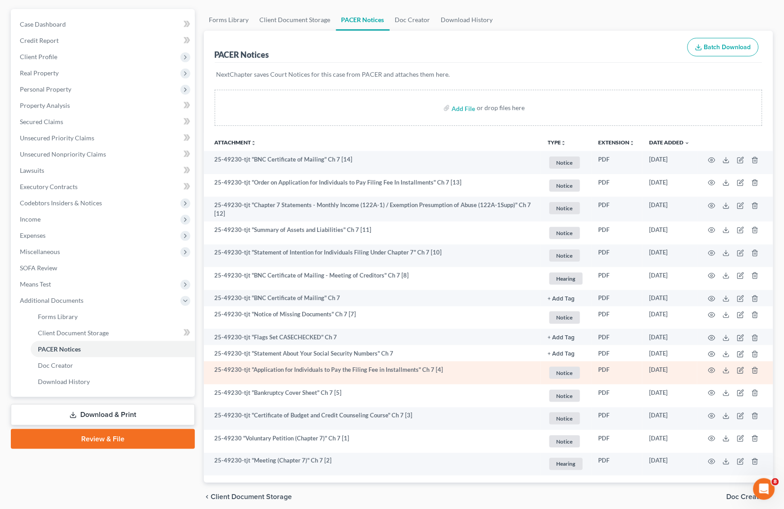
scroll to position [57, 0]
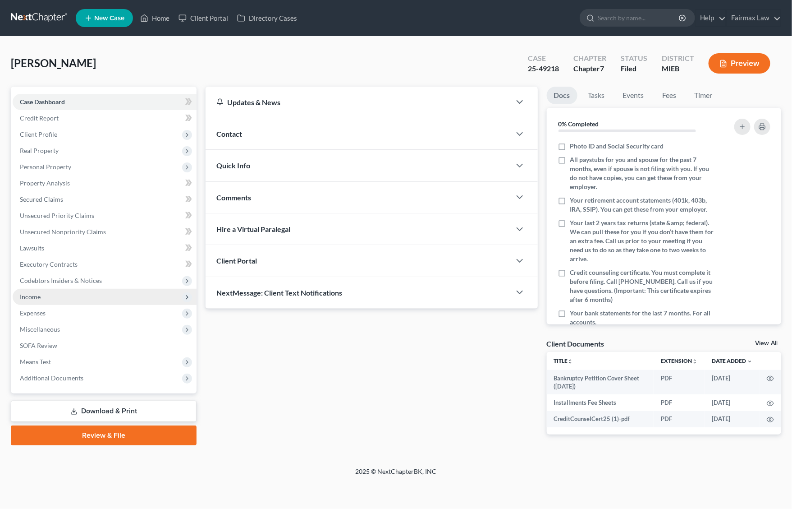
click at [82, 298] on span "Income" at bounding box center [105, 297] width 184 height 16
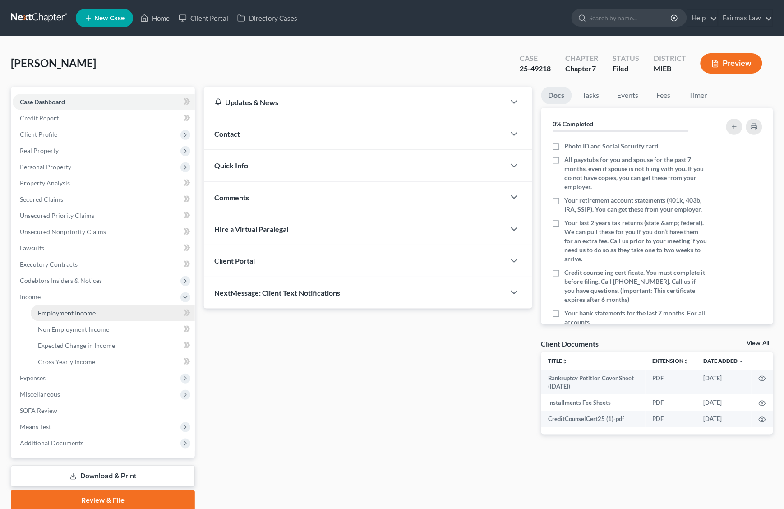
click at [65, 314] on span "Employment Income" at bounding box center [67, 313] width 58 height 8
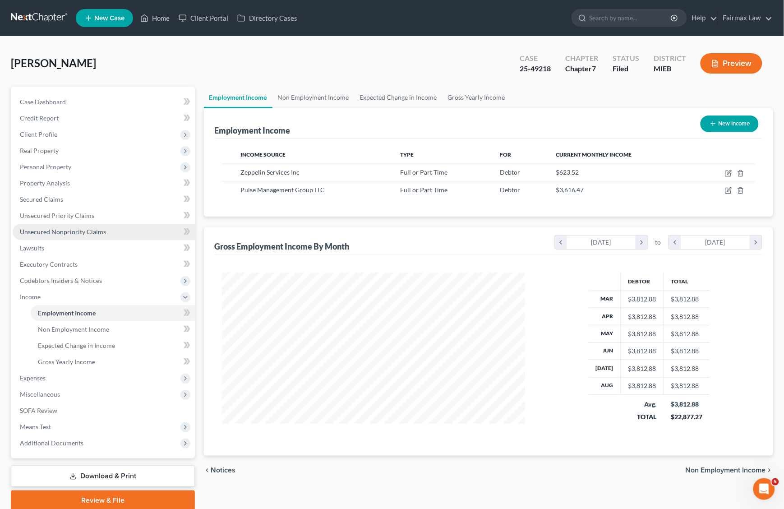
click at [131, 234] on link "Unsecured Nonpriority Claims" at bounding box center [104, 232] width 182 height 16
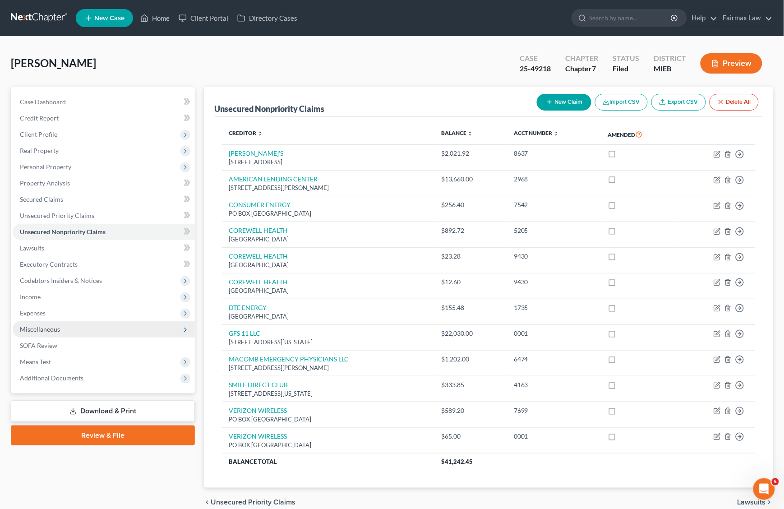
click at [64, 321] on span "Miscellaneous" at bounding box center [104, 329] width 182 height 16
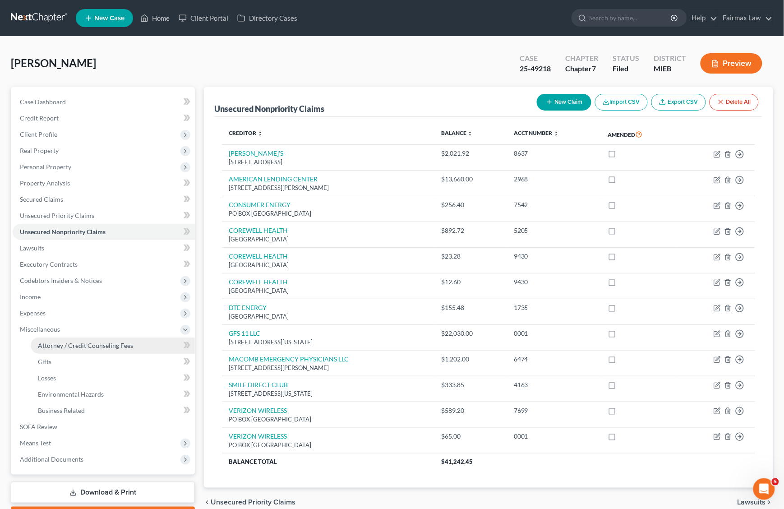
click at [82, 341] on span "Attorney / Credit Counseling Fees" at bounding box center [85, 345] width 95 height 8
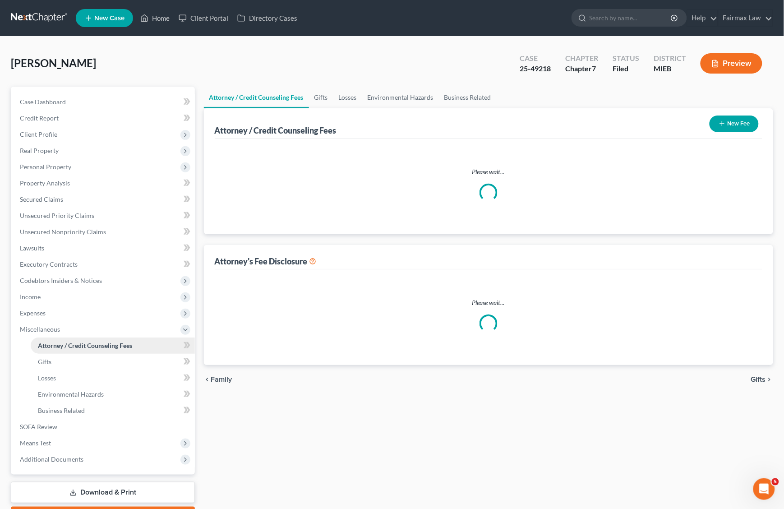
select select "2"
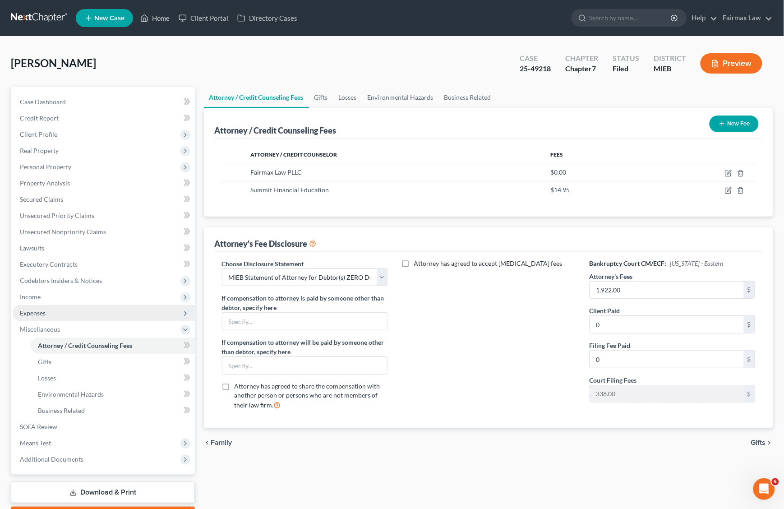
click at [89, 307] on span "Expenses" at bounding box center [104, 313] width 182 height 16
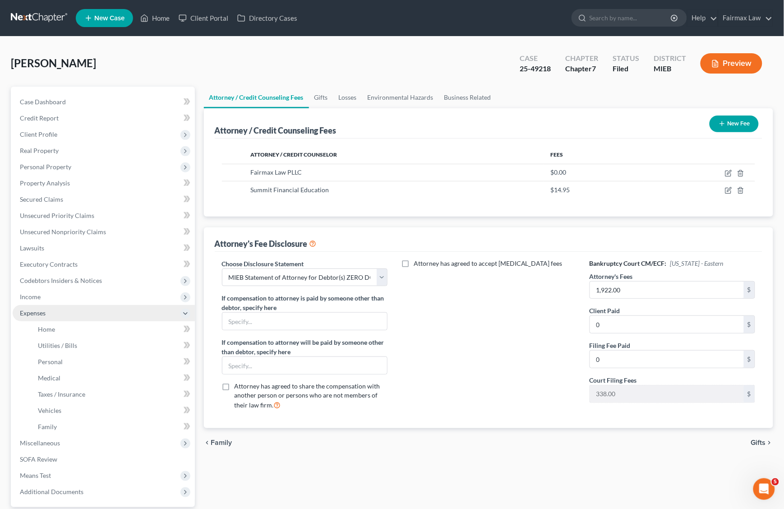
click at [66, 317] on span "Expenses" at bounding box center [104, 313] width 182 height 16
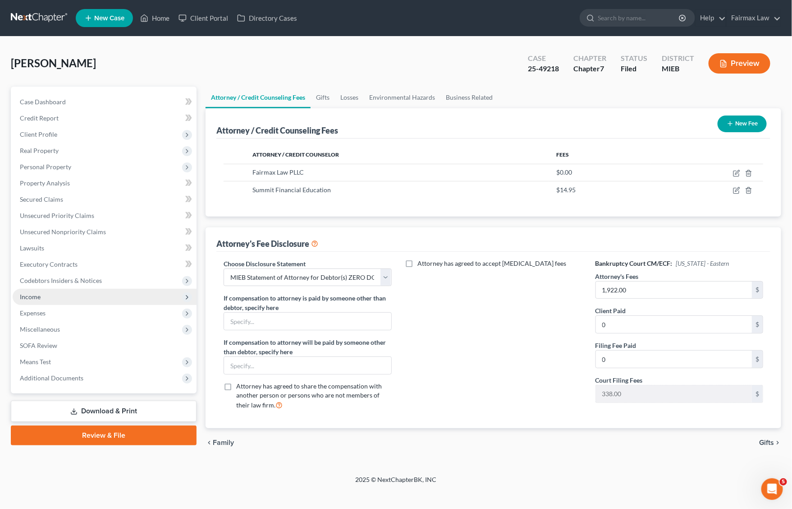
click at [73, 289] on span "Income" at bounding box center [105, 297] width 184 height 16
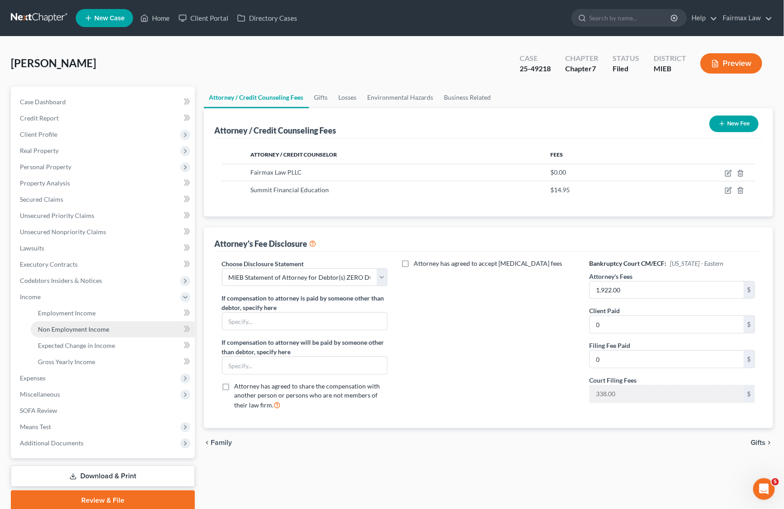
click at [60, 321] on link "Non Employment Income" at bounding box center [113, 329] width 164 height 16
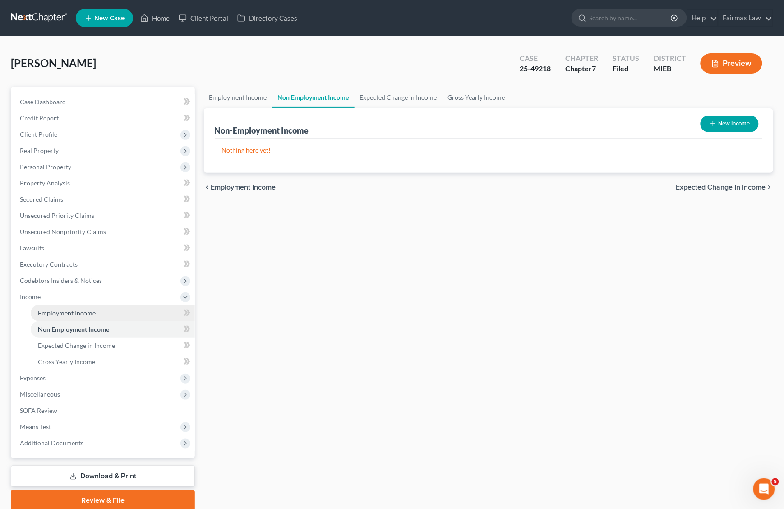
click at [64, 312] on span "Employment Income" at bounding box center [67, 313] width 58 height 8
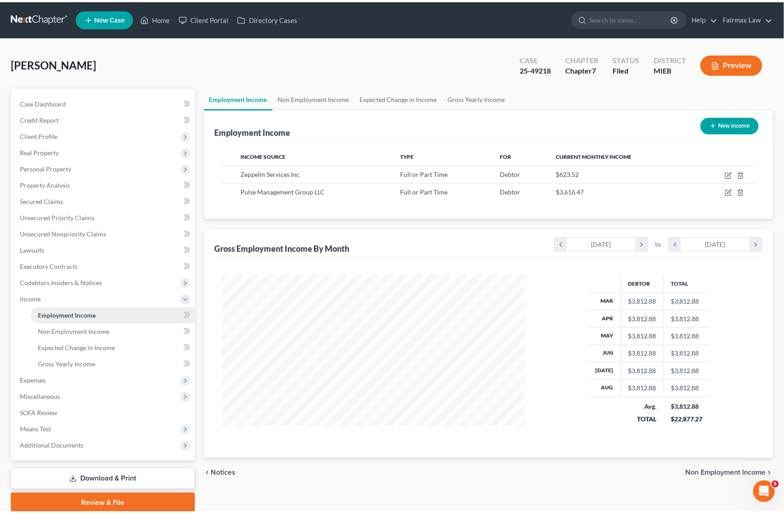
scroll to position [162, 321]
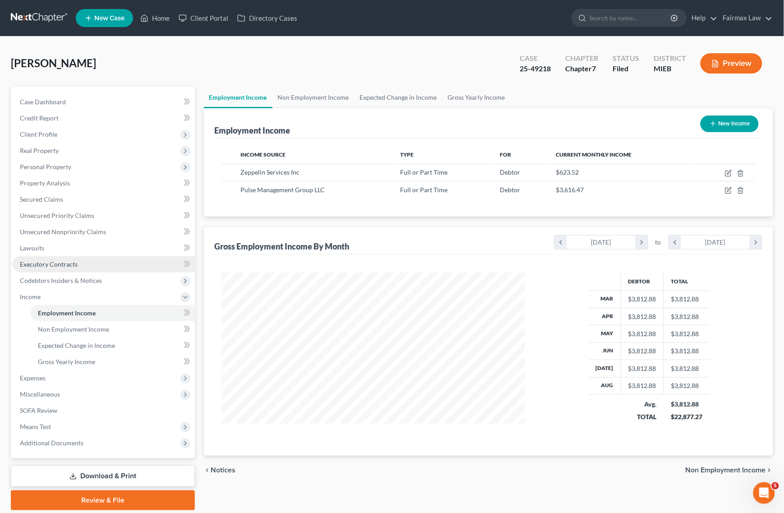
click at [117, 268] on link "Executory Contracts" at bounding box center [104, 264] width 182 height 16
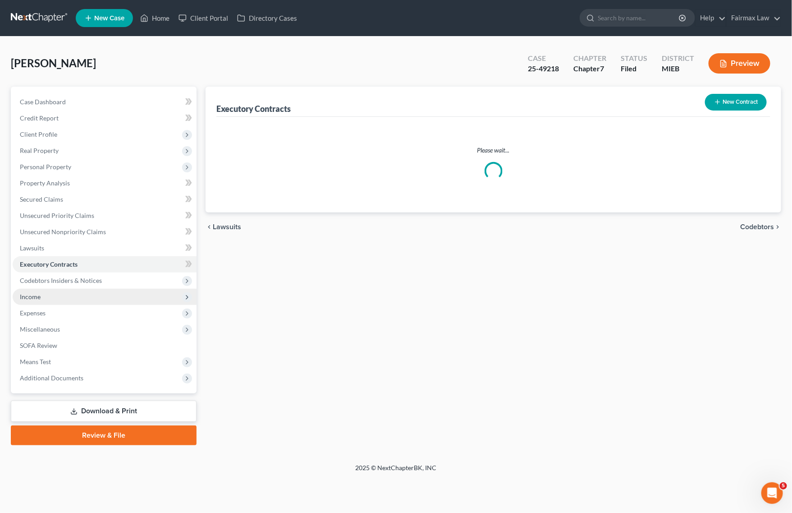
drag, startPoint x: 102, startPoint y: 288, endPoint x: 78, endPoint y: 294, distance: 25.0
click at [103, 289] on span "Income" at bounding box center [105, 297] width 184 height 16
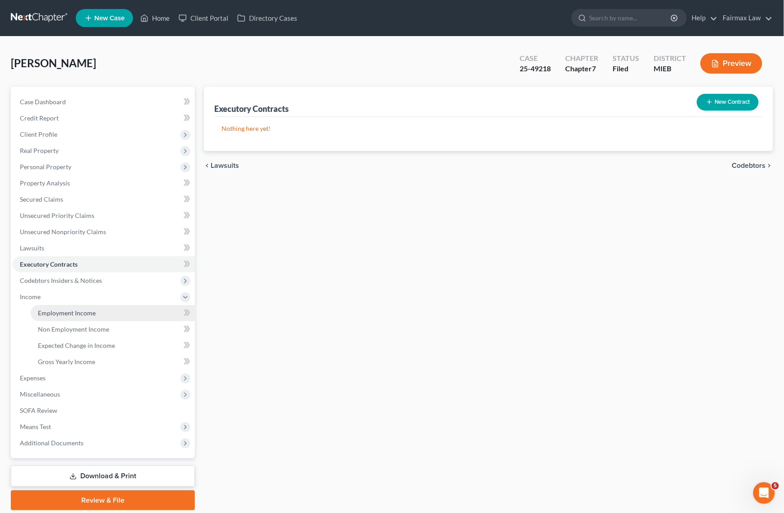
click at [77, 309] on span "Employment Income" at bounding box center [67, 313] width 58 height 8
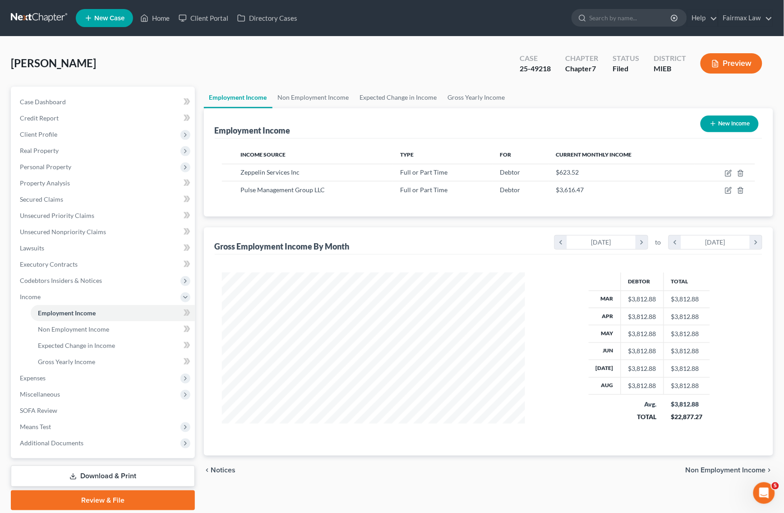
scroll to position [162, 321]
